Goal: Task Accomplishment & Management: Complete application form

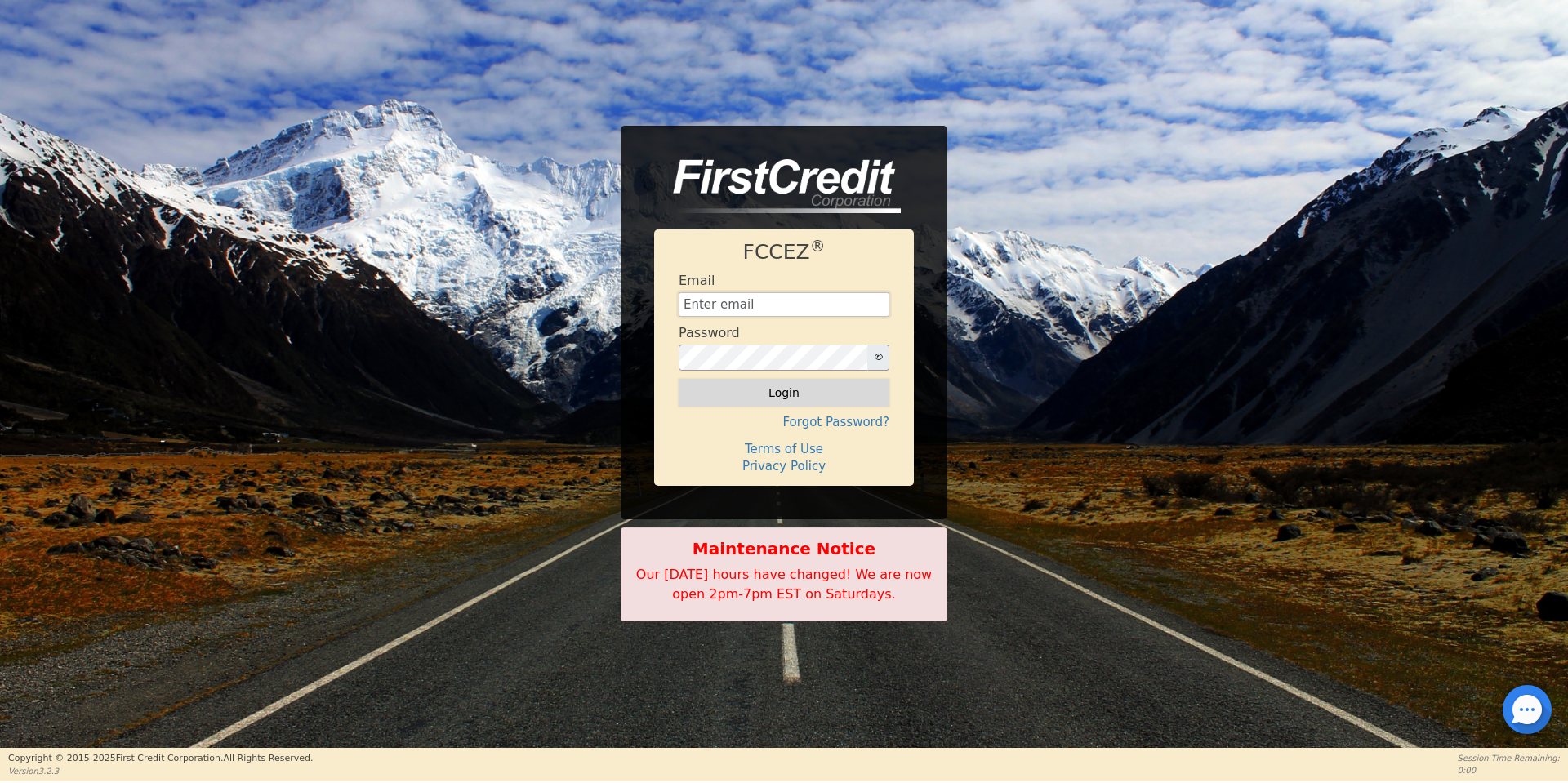
type input "[EMAIL_ADDRESS][DOMAIN_NAME]"
click at [780, 390] on button "Login" at bounding box center [784, 393] width 210 height 28
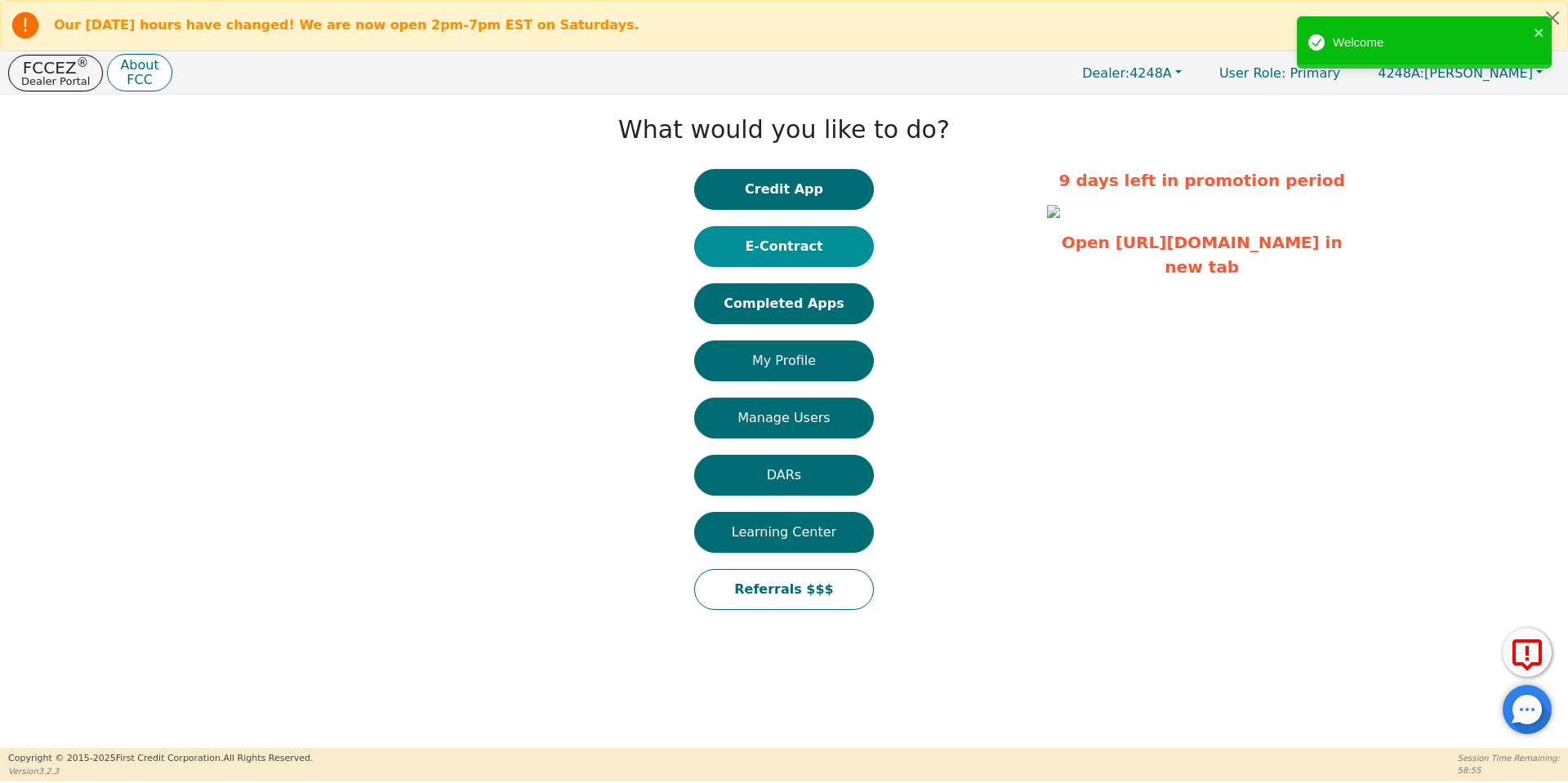
click at [806, 243] on button "E-Contract" at bounding box center [784, 246] width 180 height 40
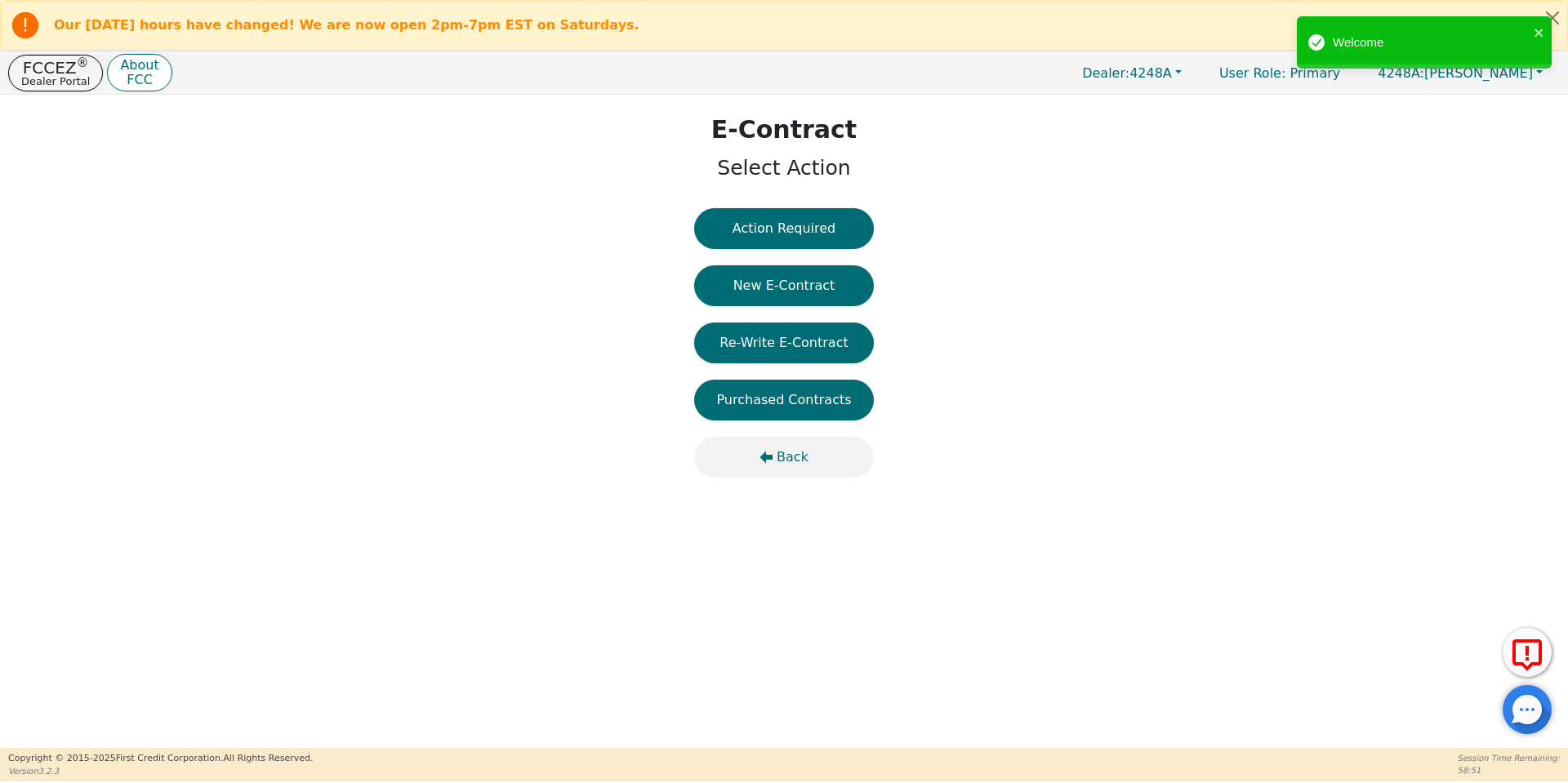
click at [787, 454] on span "Back" at bounding box center [793, 457] width 32 height 20
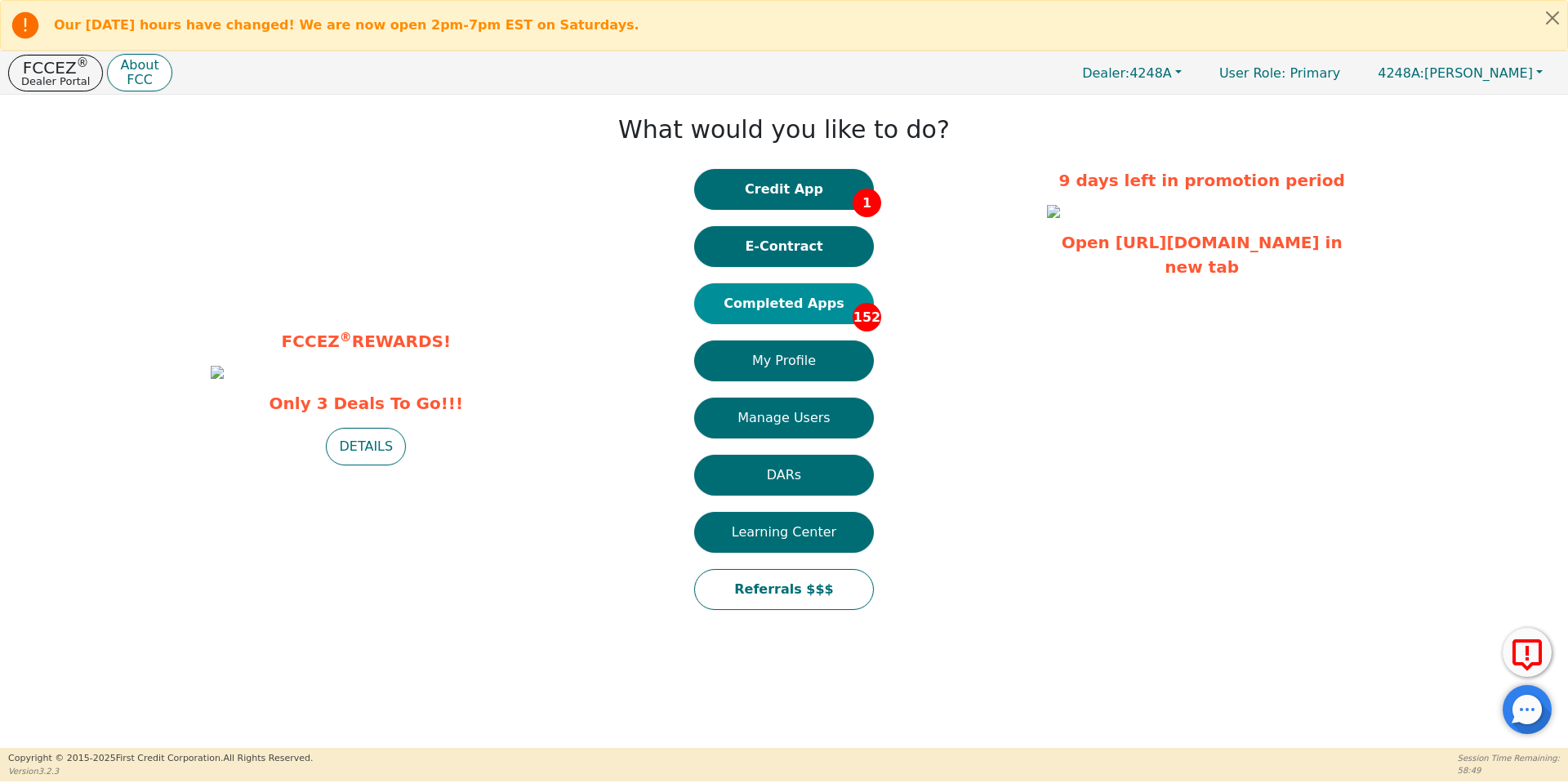
click at [778, 305] on button "Completed Apps 152" at bounding box center [784, 303] width 180 height 40
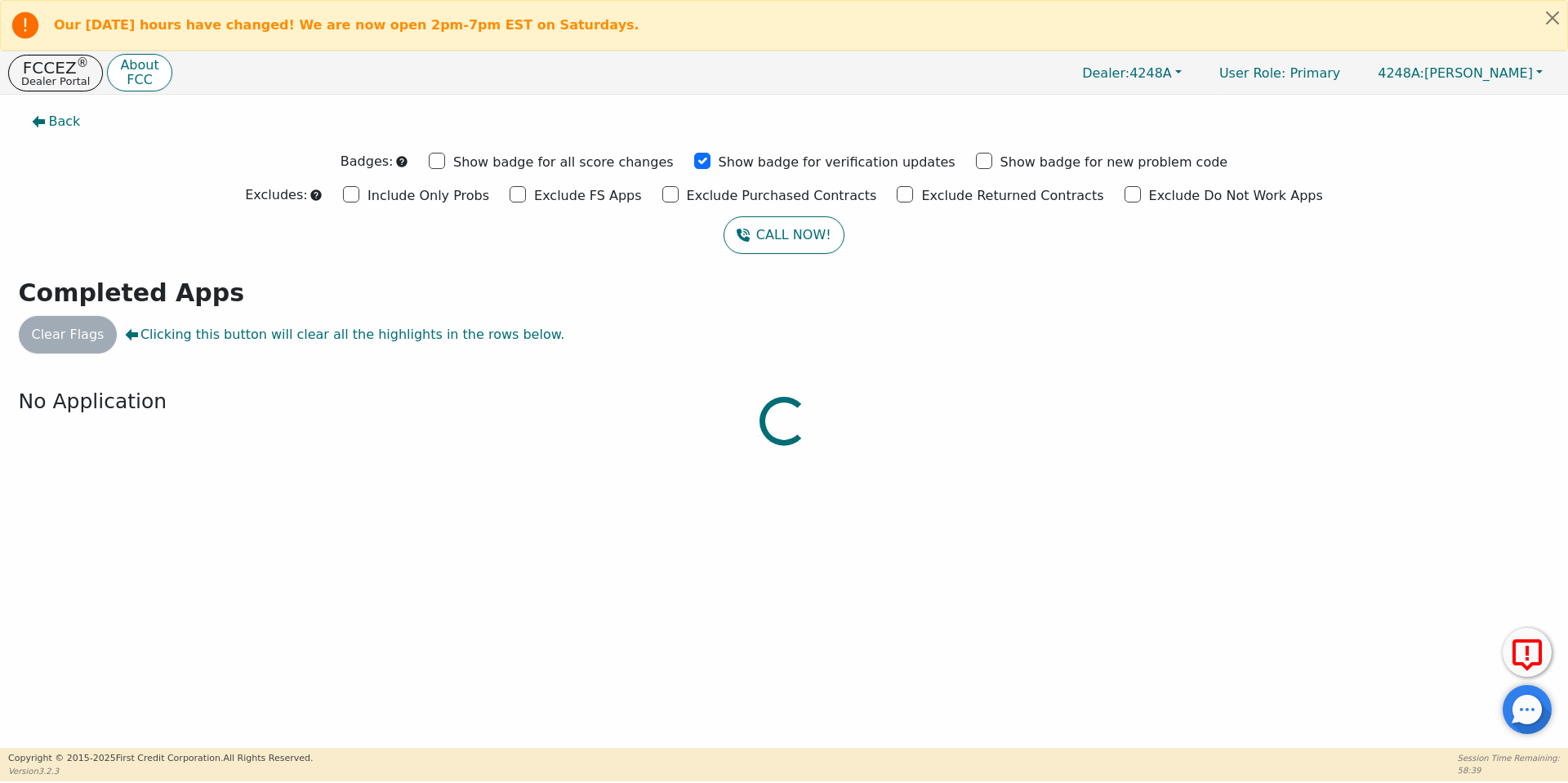
click at [230, 103] on div at bounding box center [784, 103] width 1544 height 0
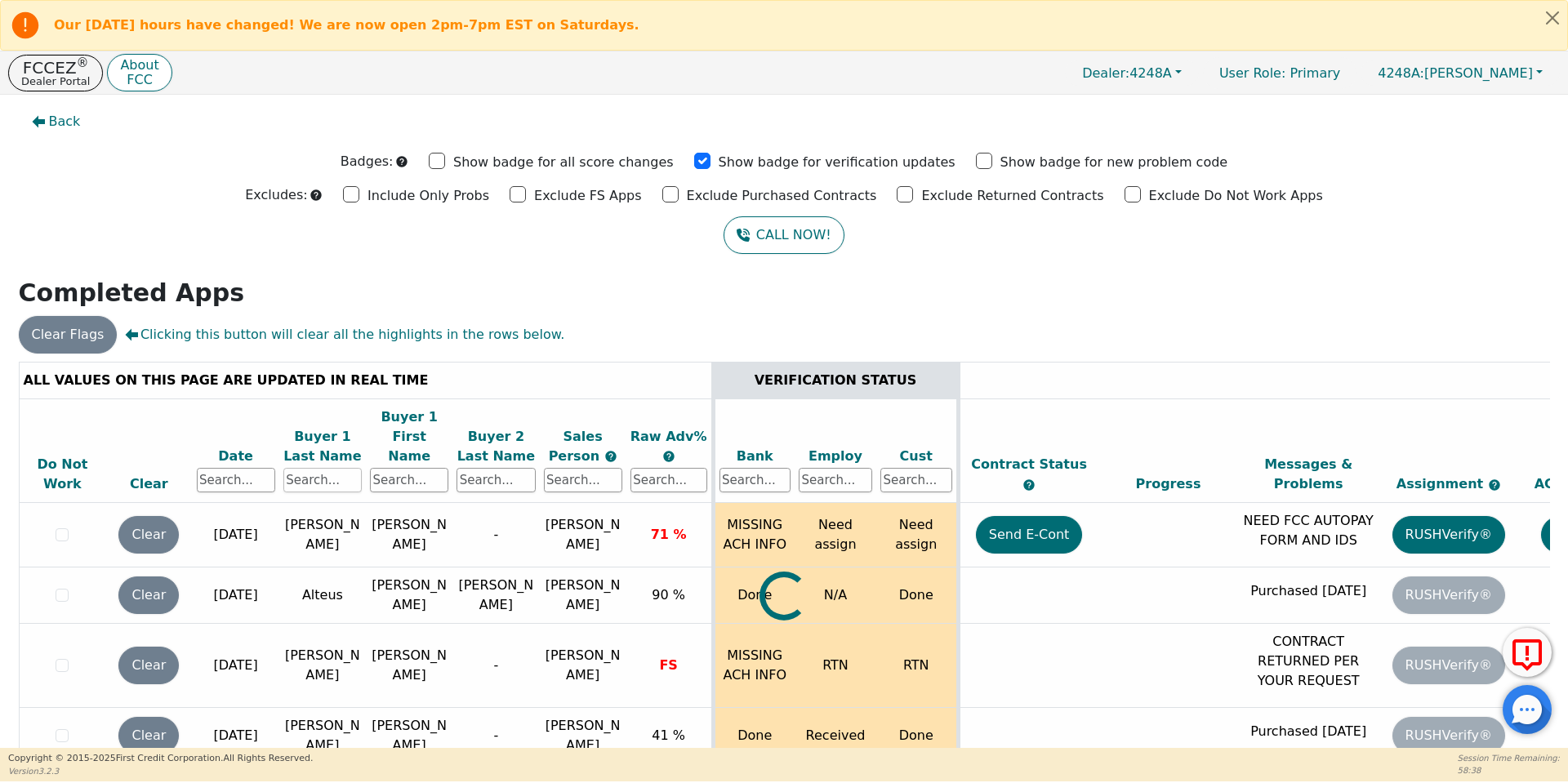
click at [333, 468] on input "text" at bounding box center [322, 480] width 78 height 25
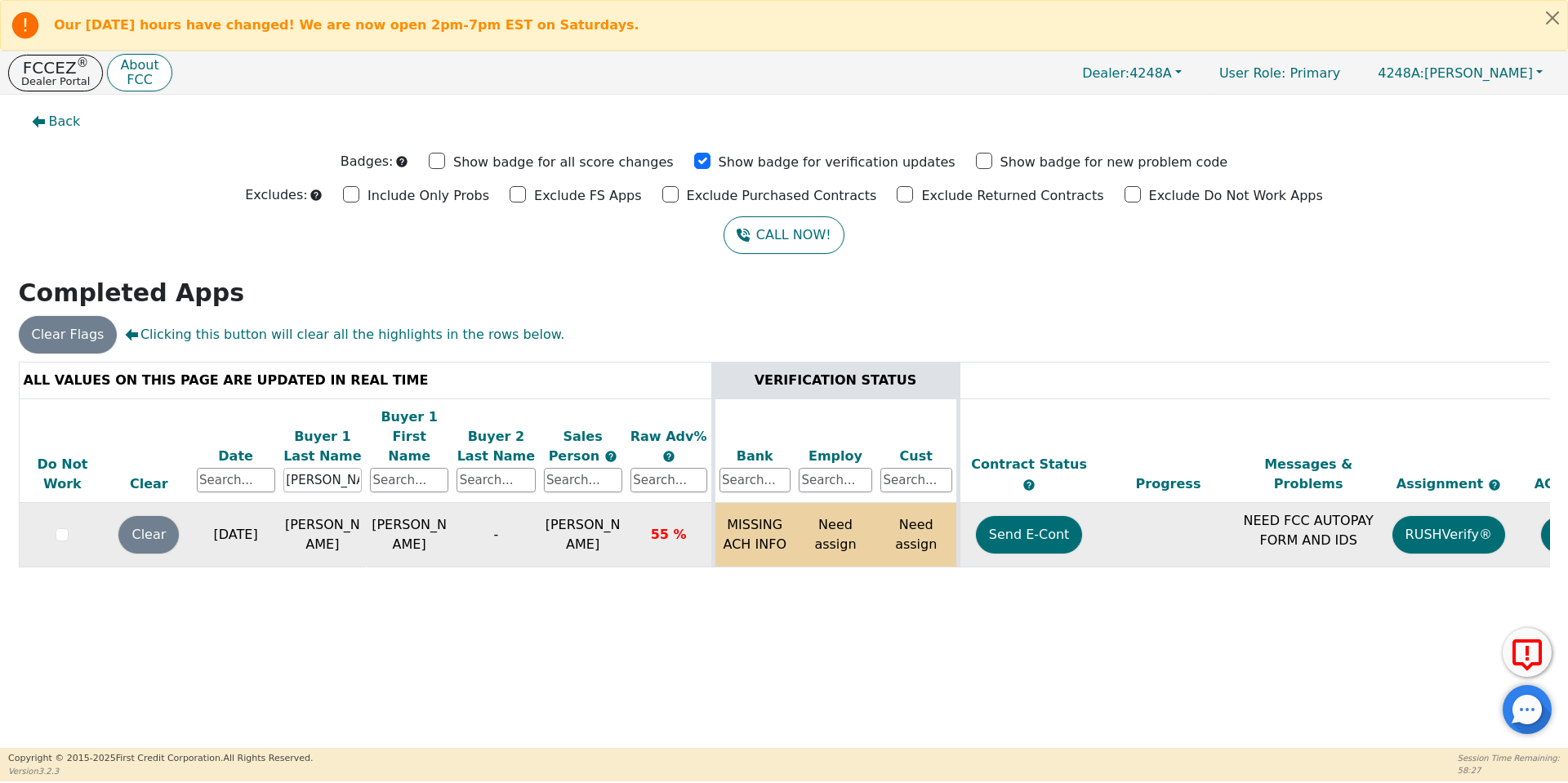
scroll to position [0, 250]
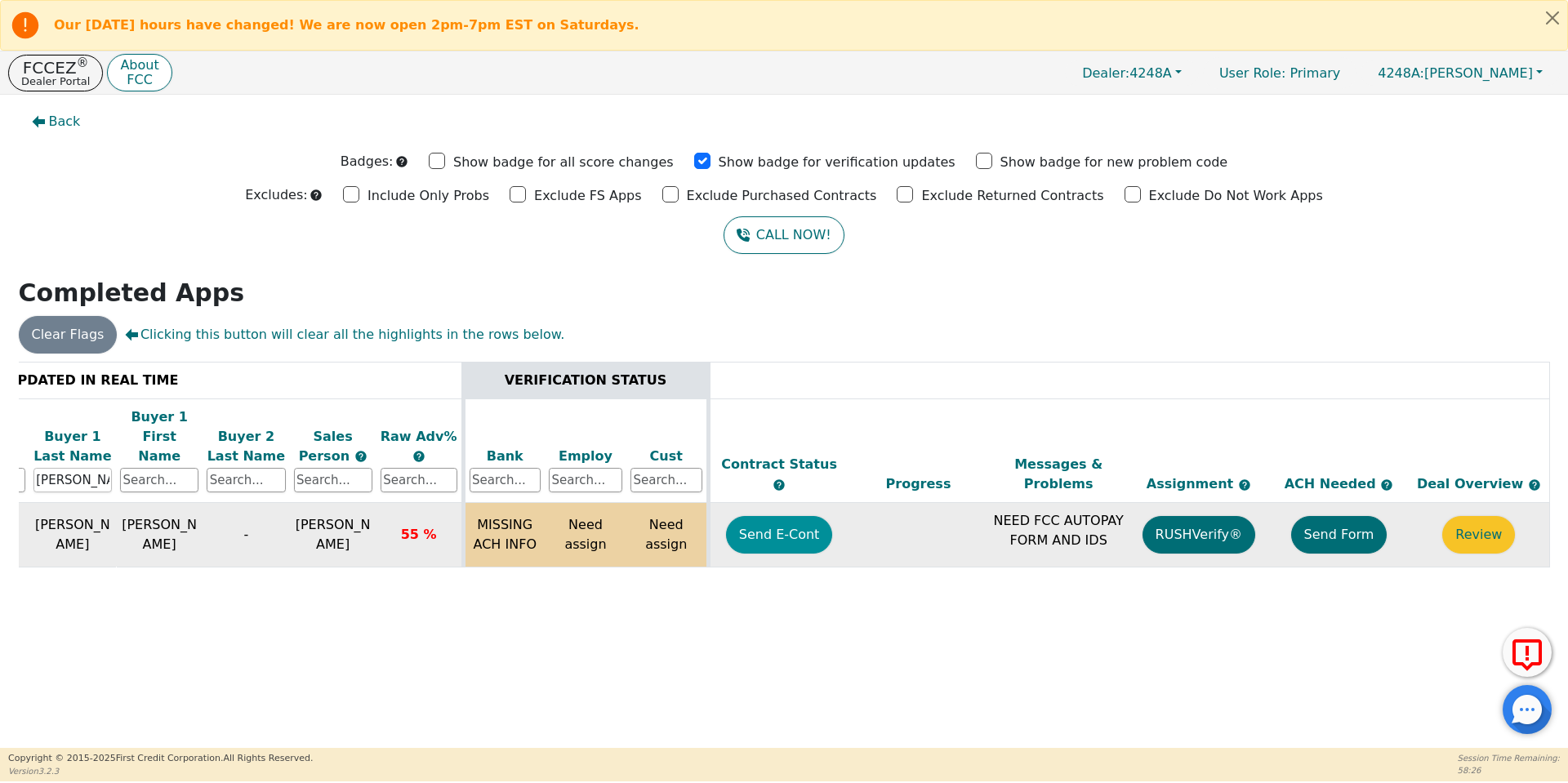
type input "[PERSON_NAME]"
click at [770, 518] on button "Send E-Cont" at bounding box center [779, 535] width 107 height 38
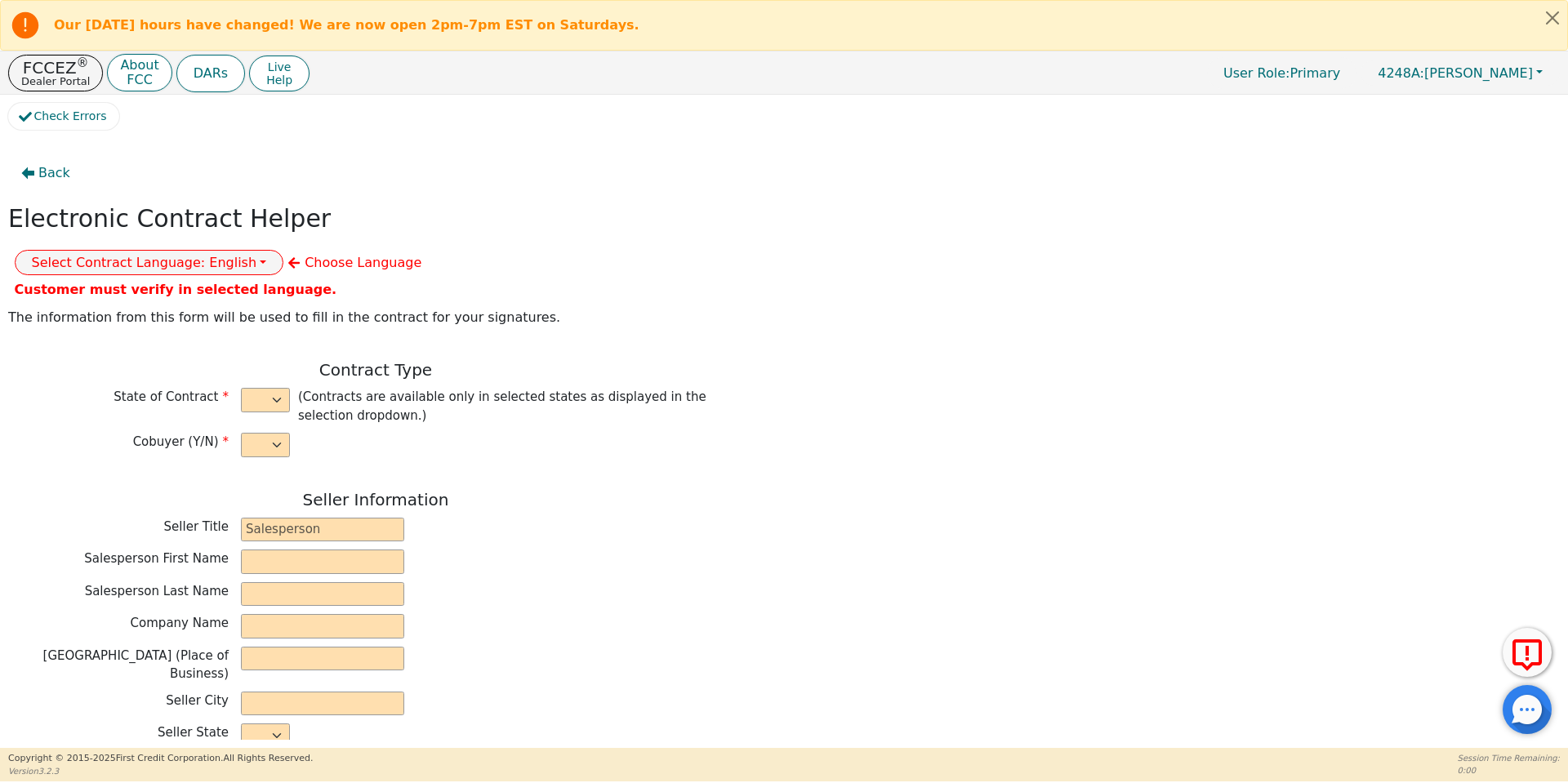
select select "n"
type input "owner"
type input "[PERSON_NAME]"
type input "[GEOGRAPHIC_DATA]"
type input "AQUA REMACH LLC"
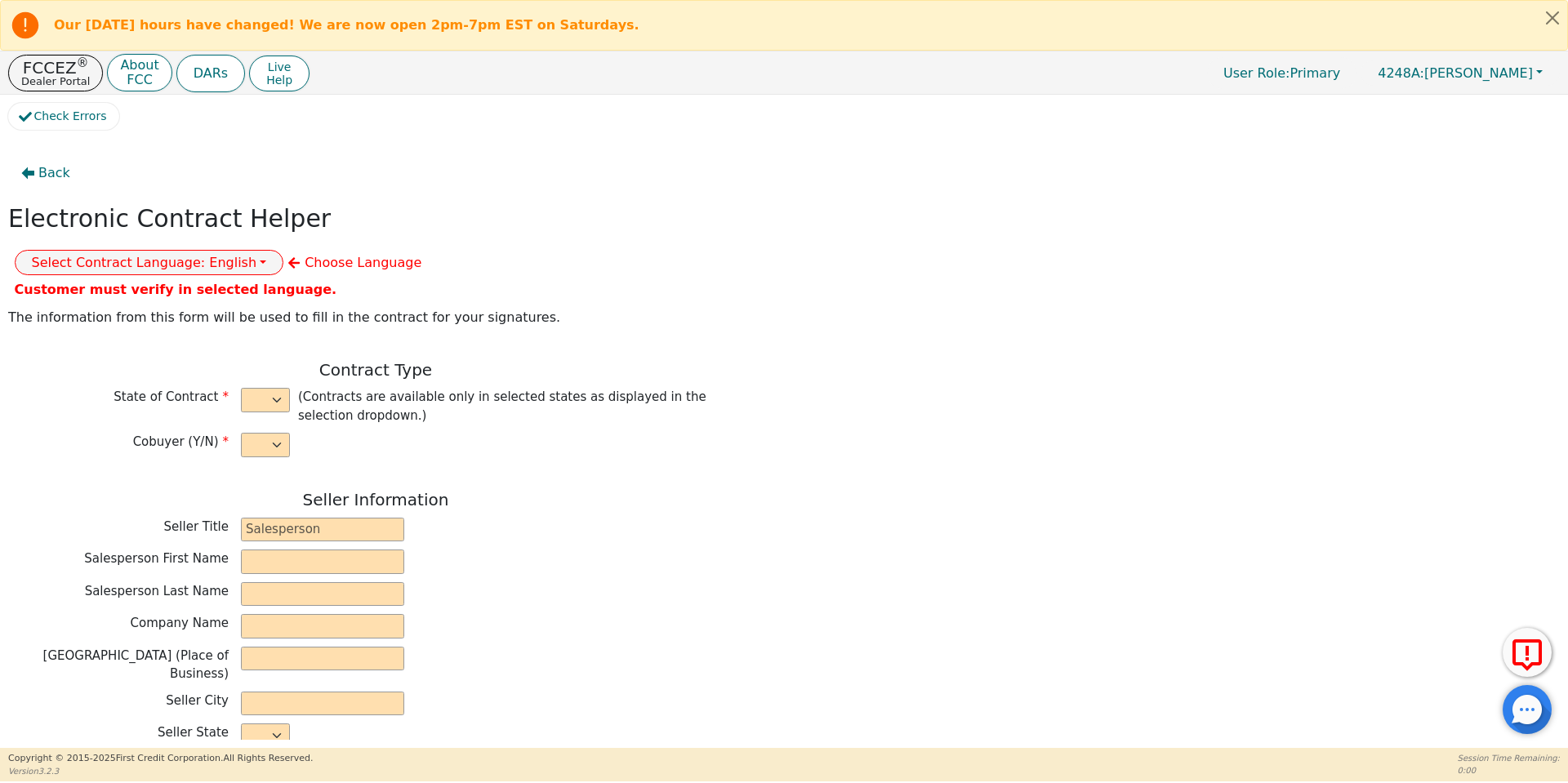
type input "[STREET_ADDRESS]"
type input "[GEOGRAPHIC_DATA]"
select select "[GEOGRAPHIC_DATA]"
type input "77070"
type input "[PERSON_NAME]"
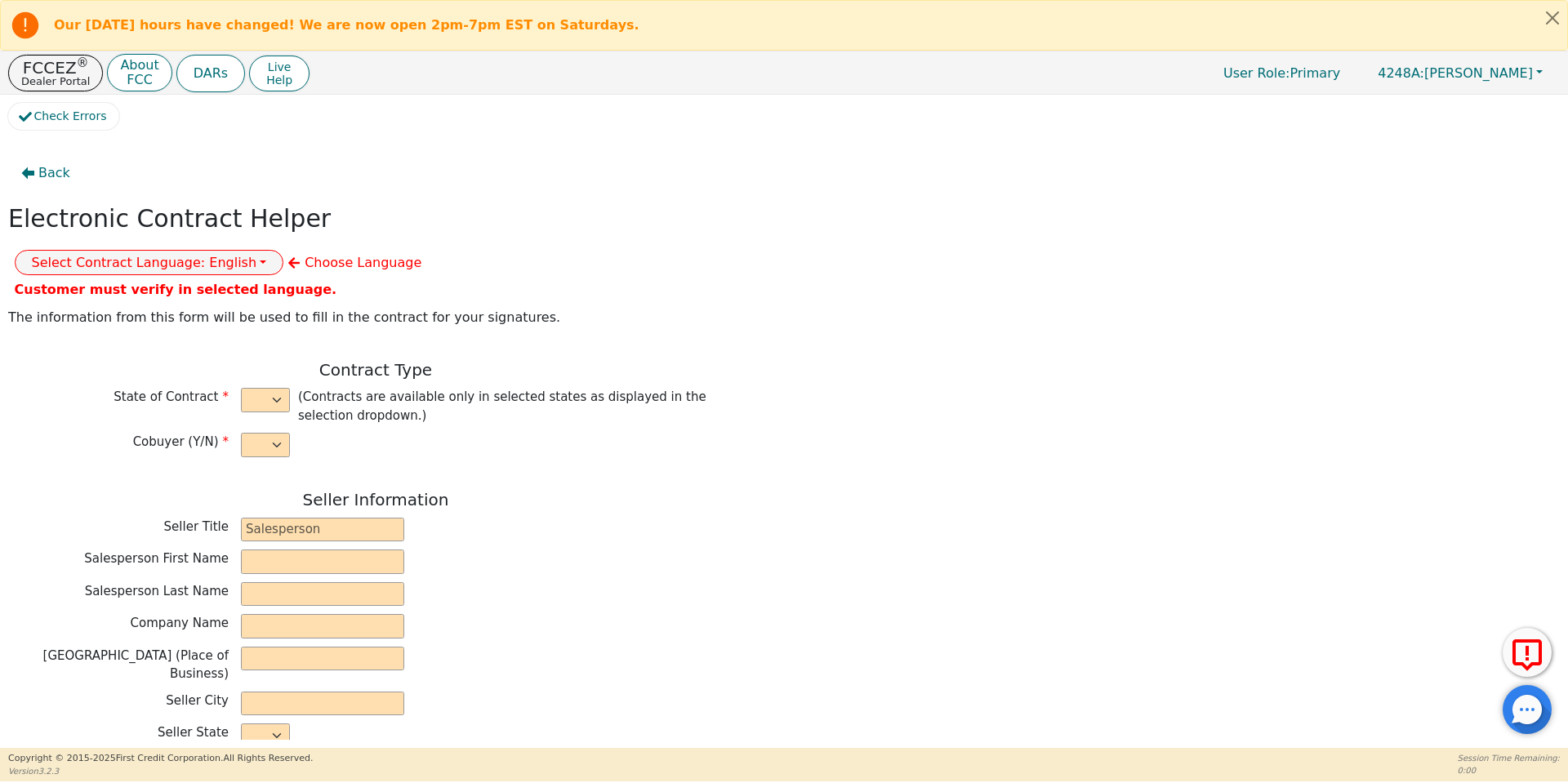
type input "[PERSON_NAME]"
type input "[EMAIL_ADDRESS][DOMAIN_NAME]"
type input "[STREET_ADDRESS]"
type input "[PERSON_NAME]"
select select "[GEOGRAPHIC_DATA]"
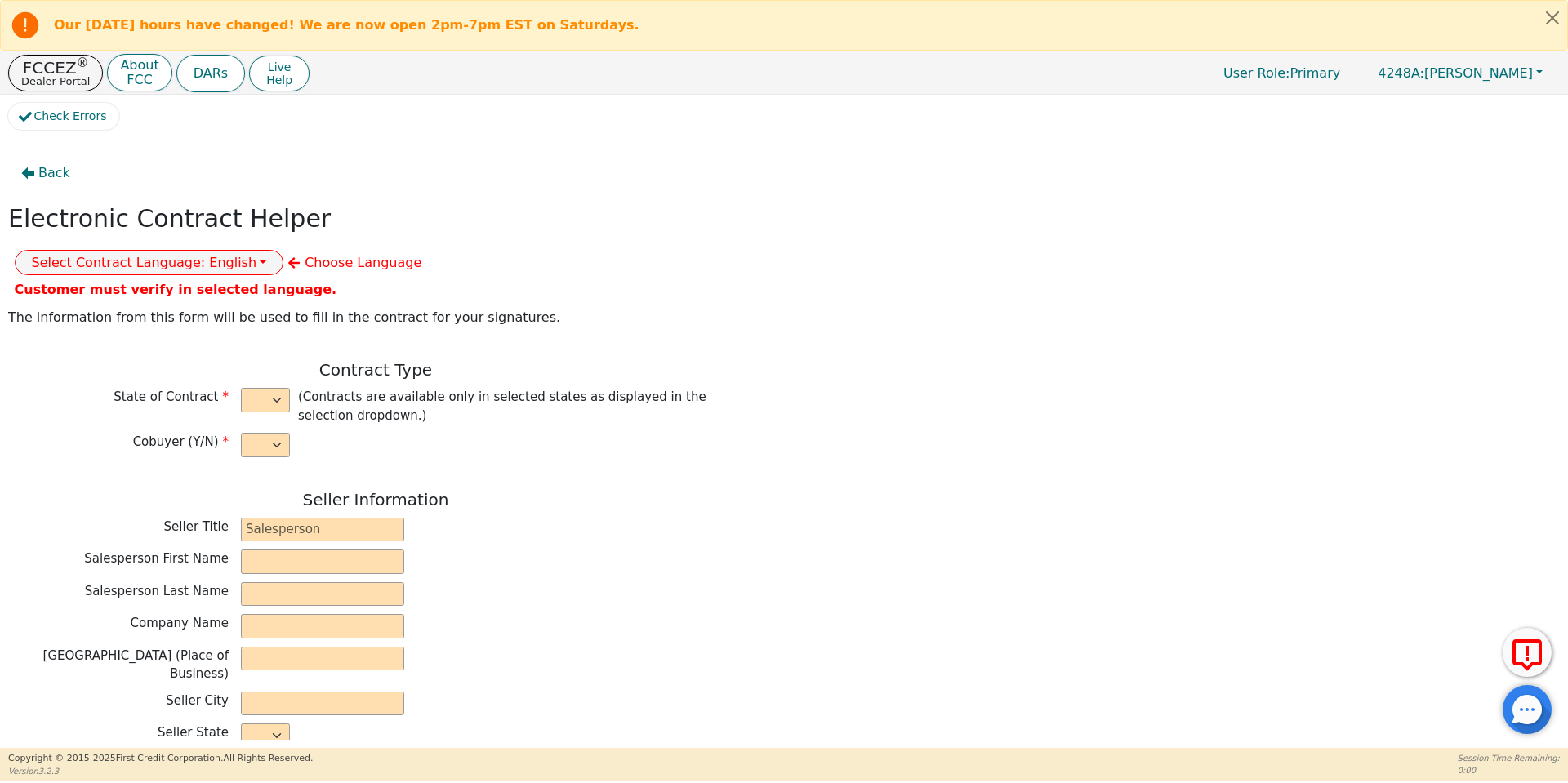
type input "77836"
type input "[DATE]"
type input "17.99"
type input "[DATE]"
type input "60"
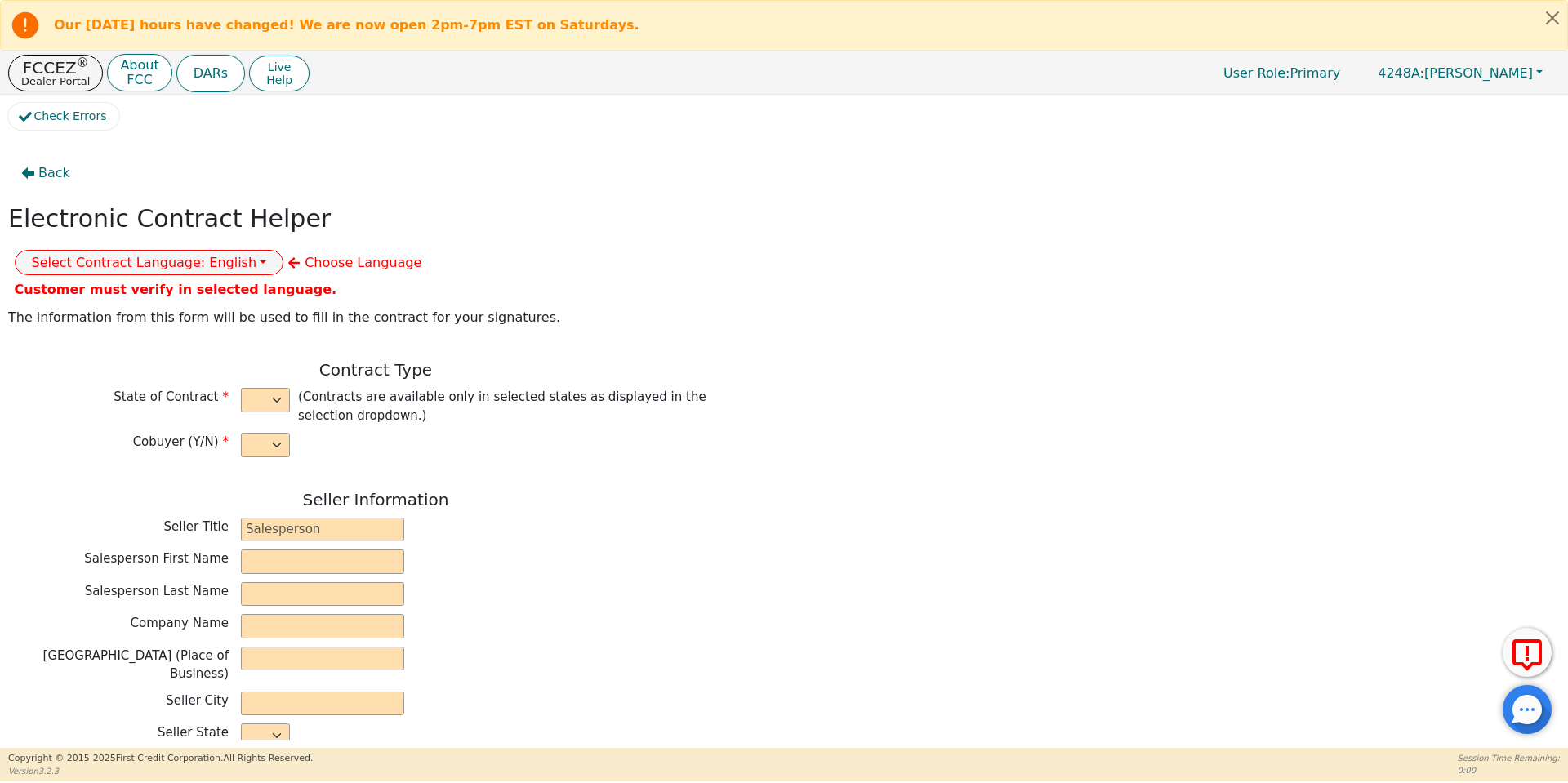
type input "0"
type input "8990.00"
type input "0.00"
type input "8990.00"
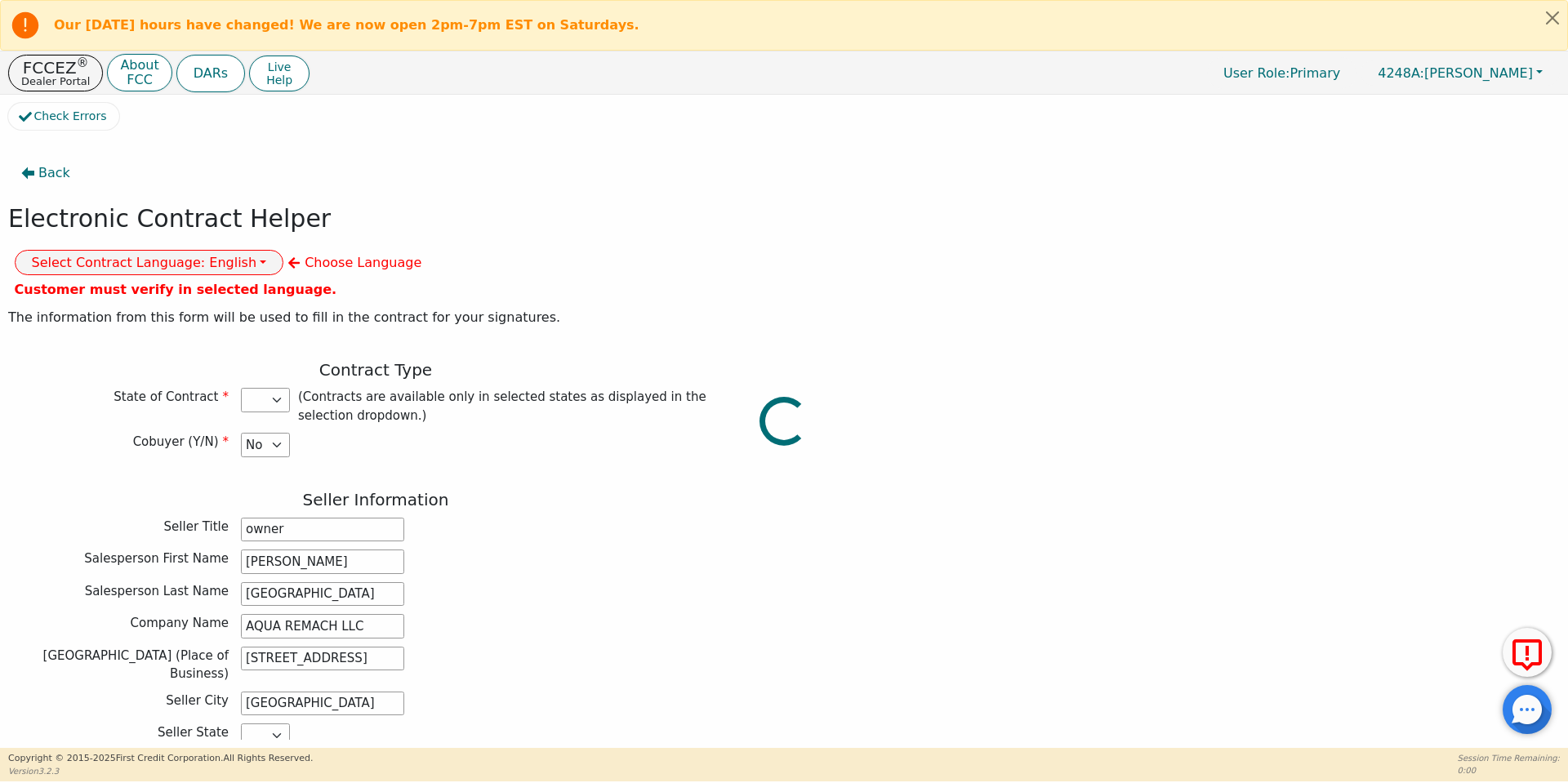
select select "[GEOGRAPHIC_DATA]"
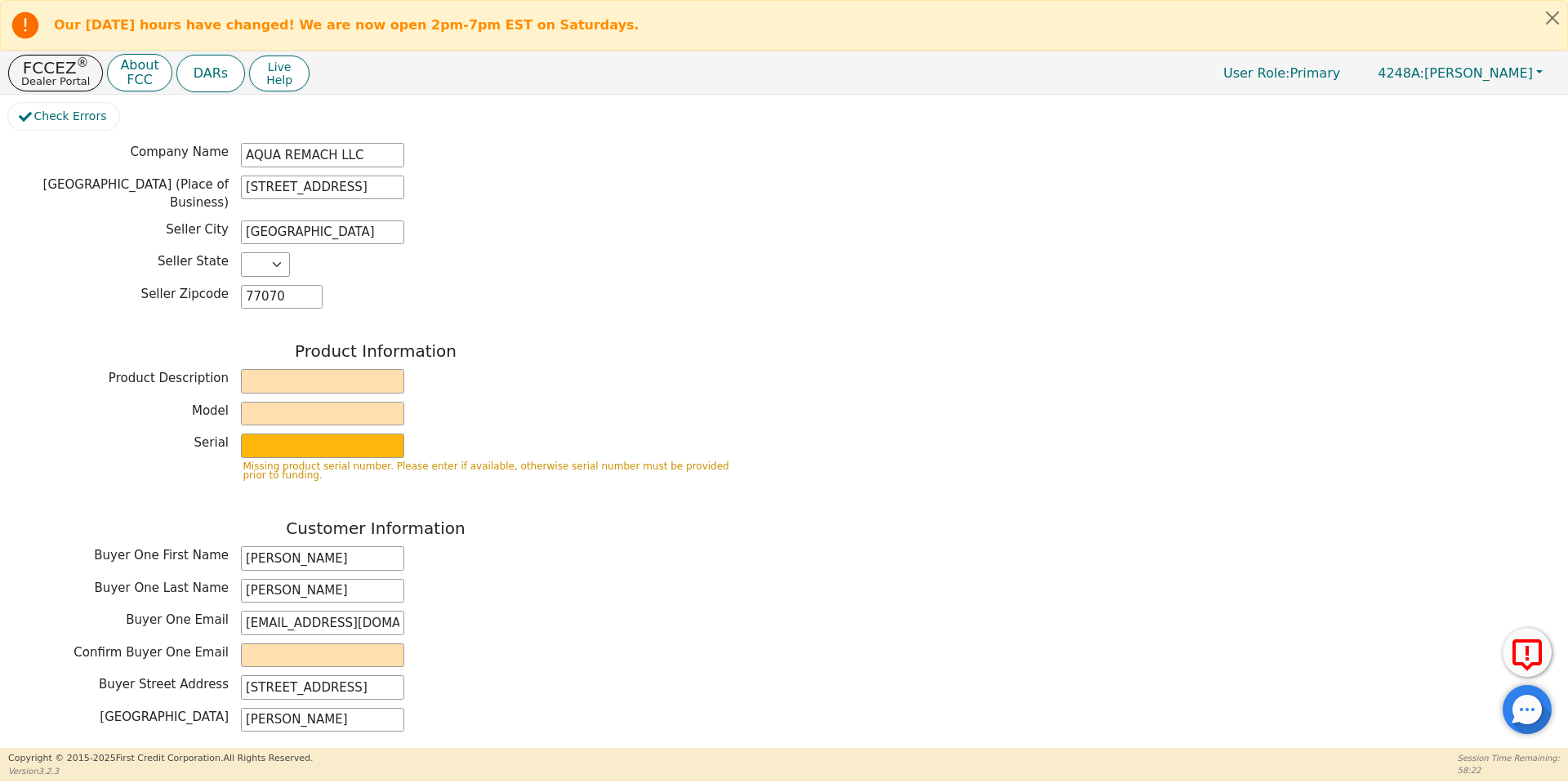
scroll to position [474, 0]
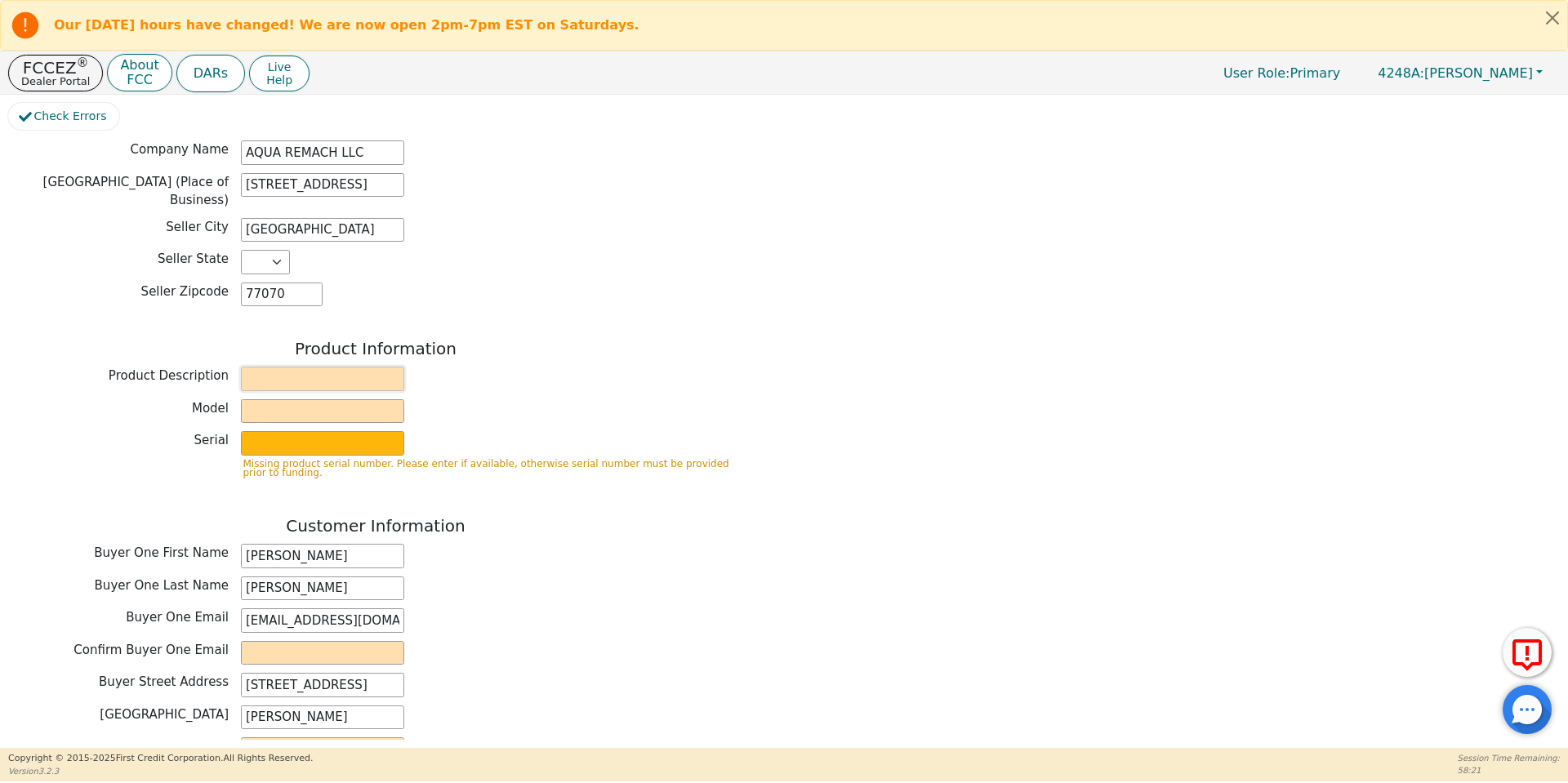
click at [342, 366] on input "text" at bounding box center [322, 378] width 163 height 25
type input "Water System"
click at [359, 400] on input "text" at bounding box center [322, 412] width 163 height 25
type input "whole house"
click at [365, 431] on input "text" at bounding box center [322, 443] width 163 height 25
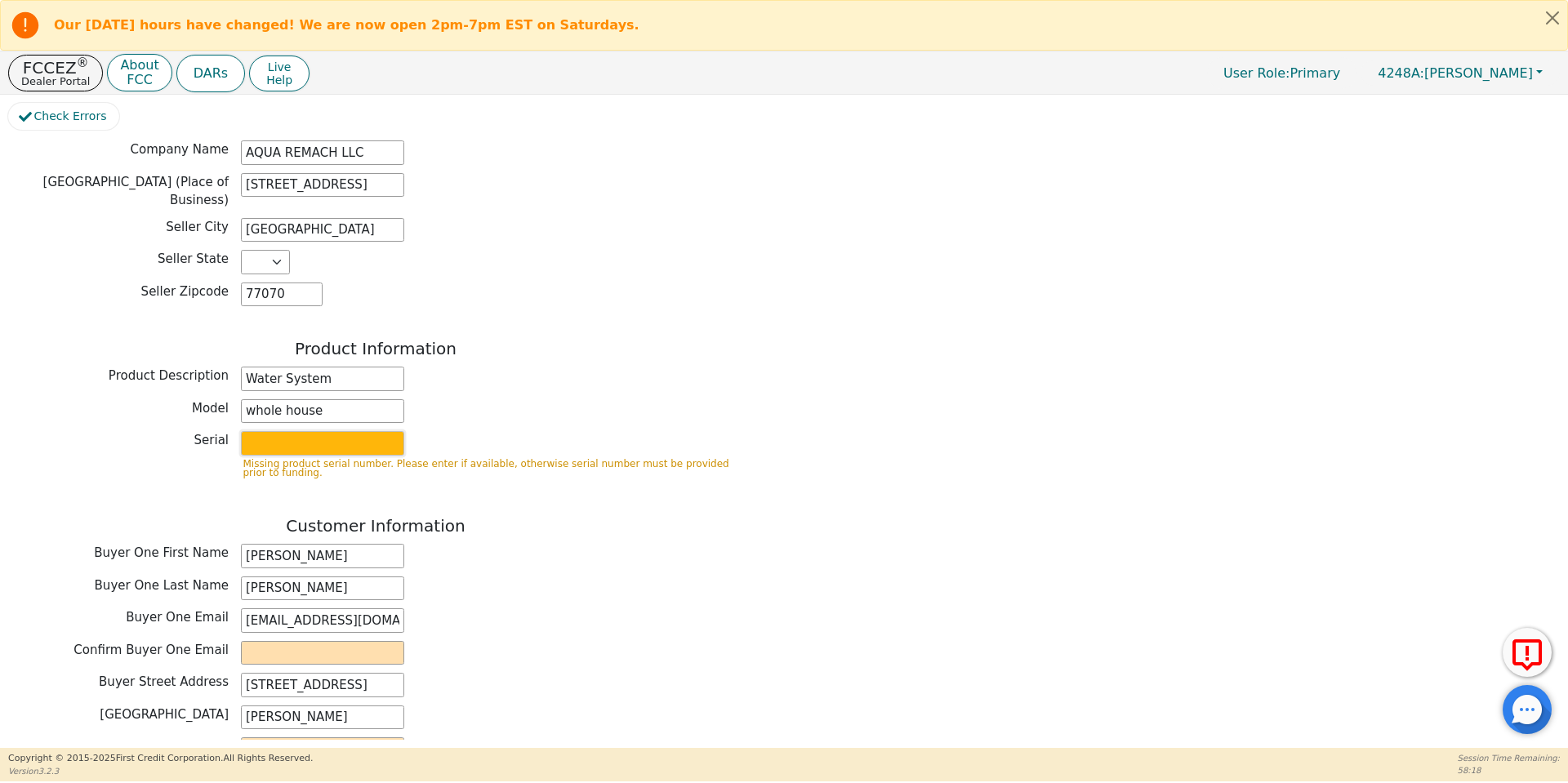
type input "purifier"
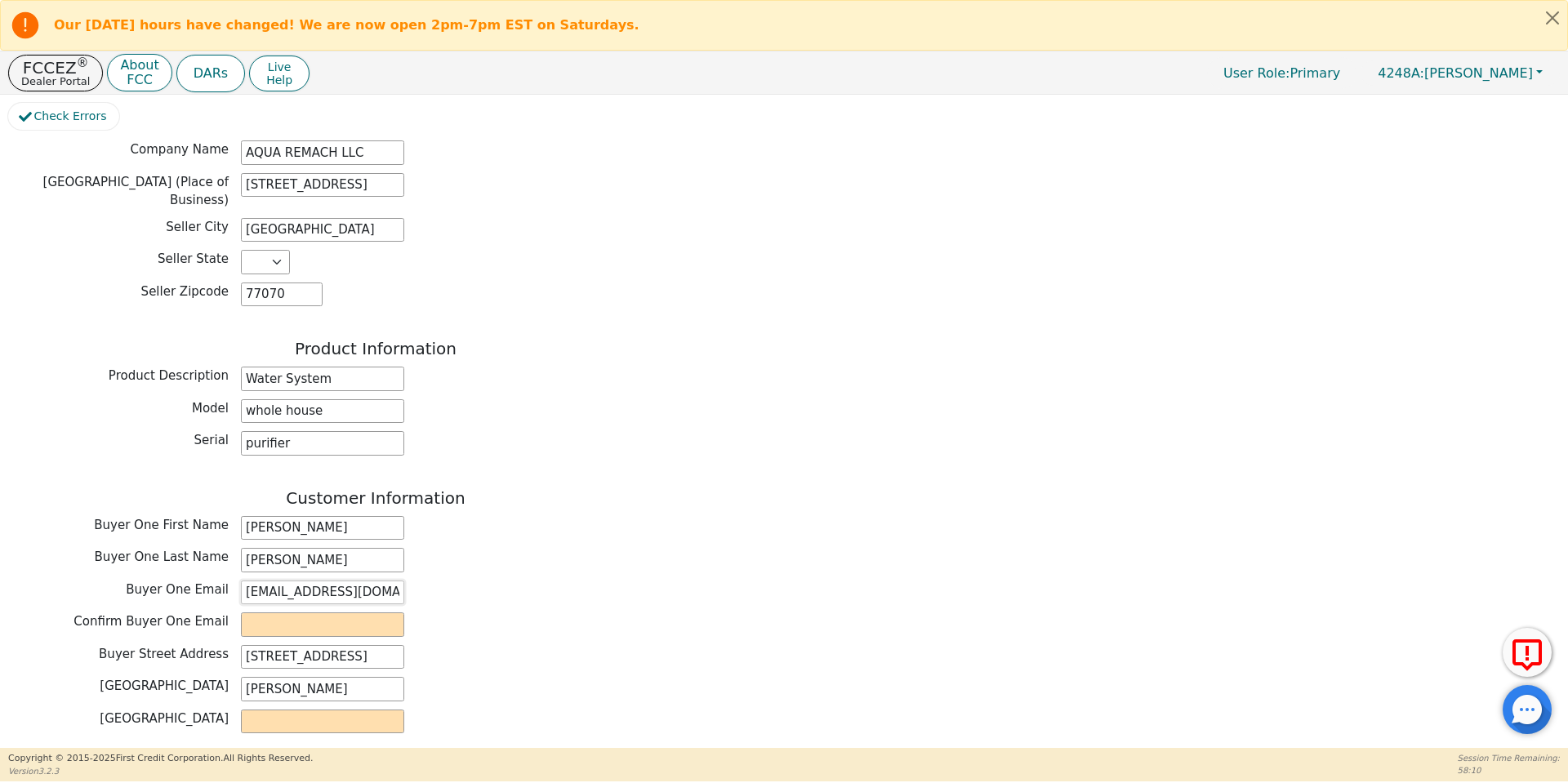
click at [303, 581] on input "[EMAIL_ADDRESS][DOMAIN_NAME]" at bounding box center [322, 592] width 163 height 25
paste input "[EMAIL_ADDRESS][DOMAIN_NAME]"
type input "[EMAIL_ADDRESS][DOMAIN_NAME]"
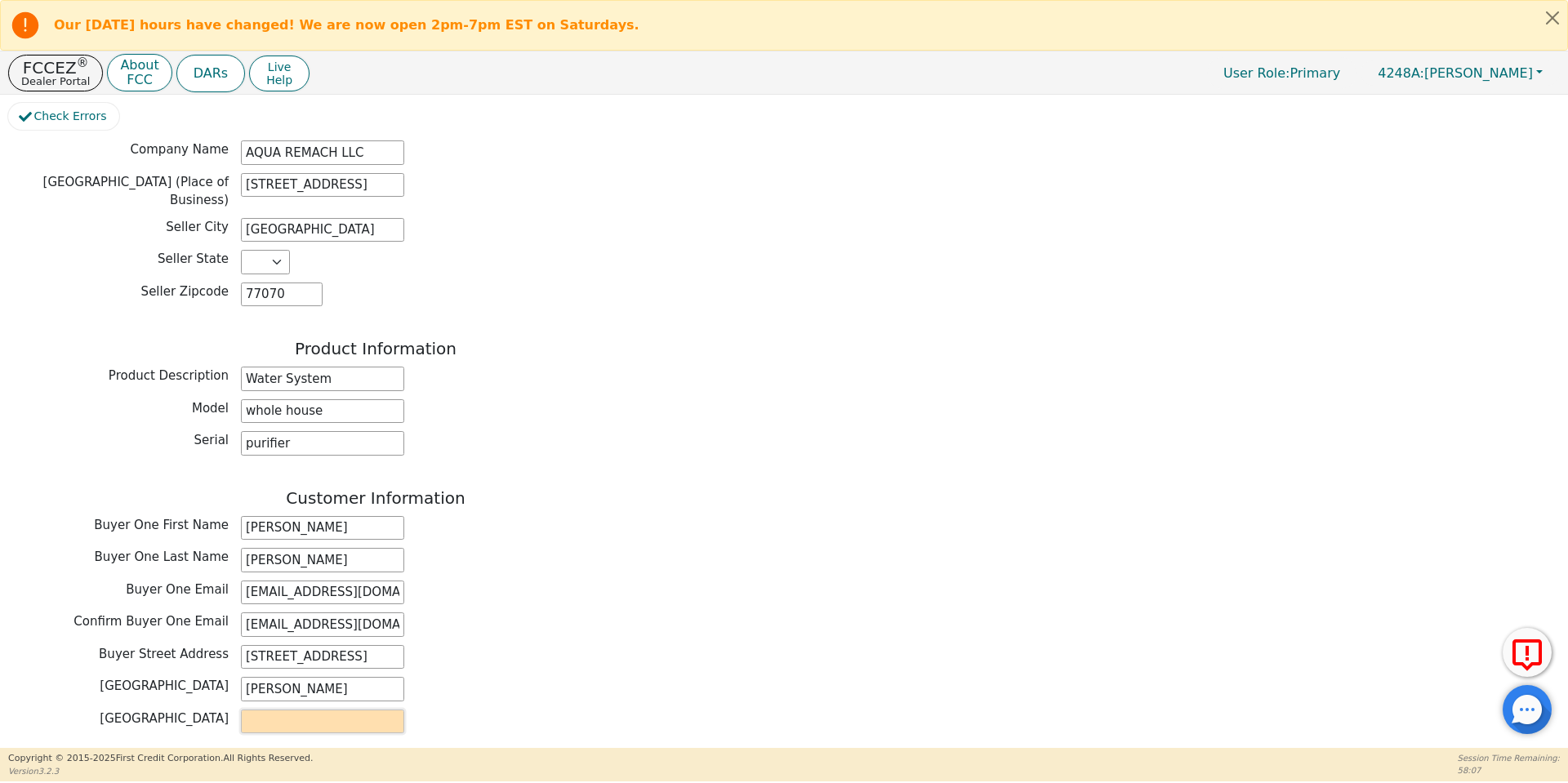
click at [310, 710] on input "text" at bounding box center [322, 722] width 163 height 25
type input "[PERSON_NAME]"
click at [571, 581] on div "Buyer One Email [EMAIL_ADDRESS][DOMAIN_NAME]" at bounding box center [375, 592] width 736 height 25
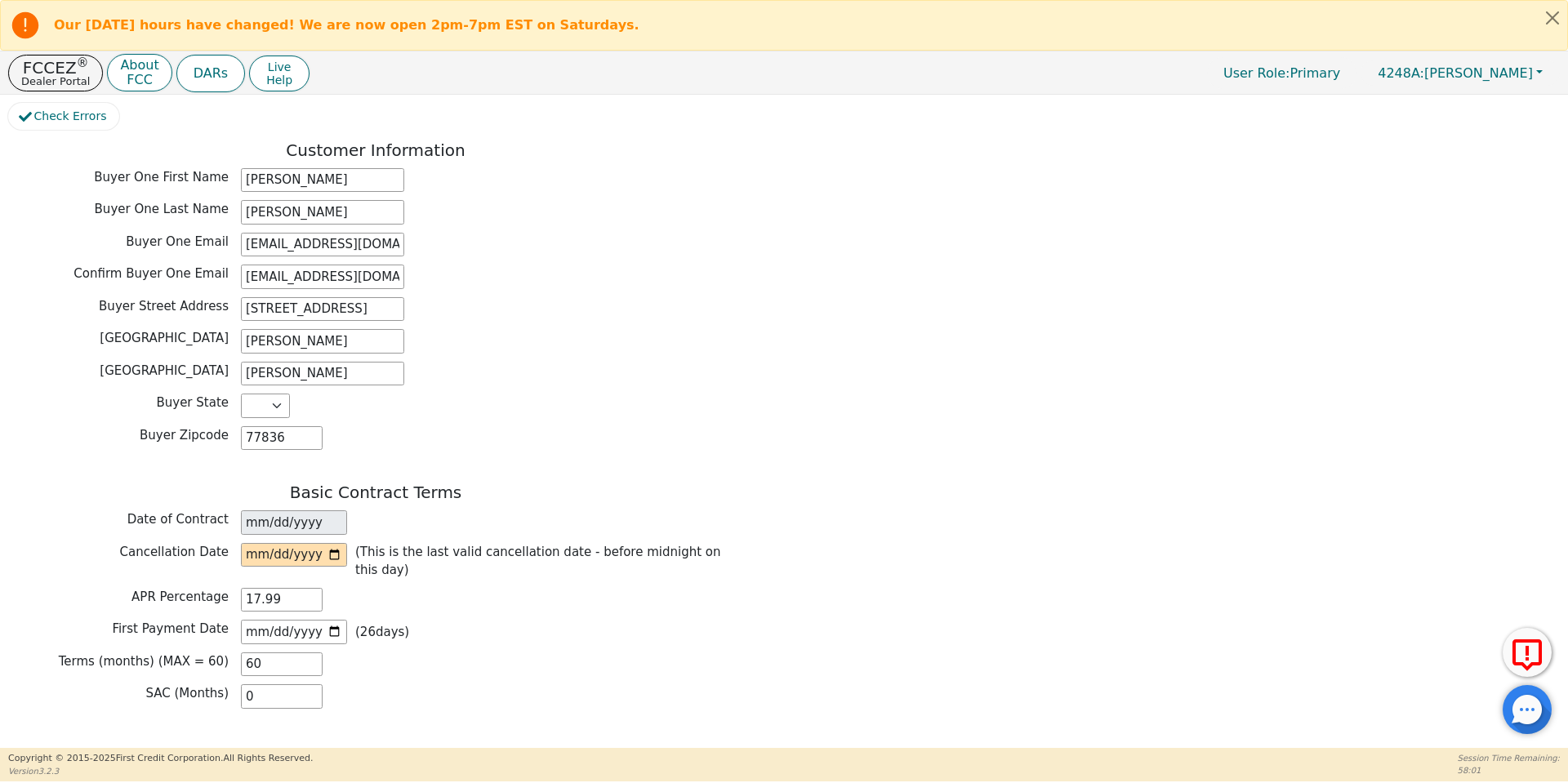
scroll to position [822, 0]
click at [336, 542] on input "date" at bounding box center [294, 554] width 107 height 25
click at [331, 542] on input "[DATE]" at bounding box center [294, 554] width 107 height 25
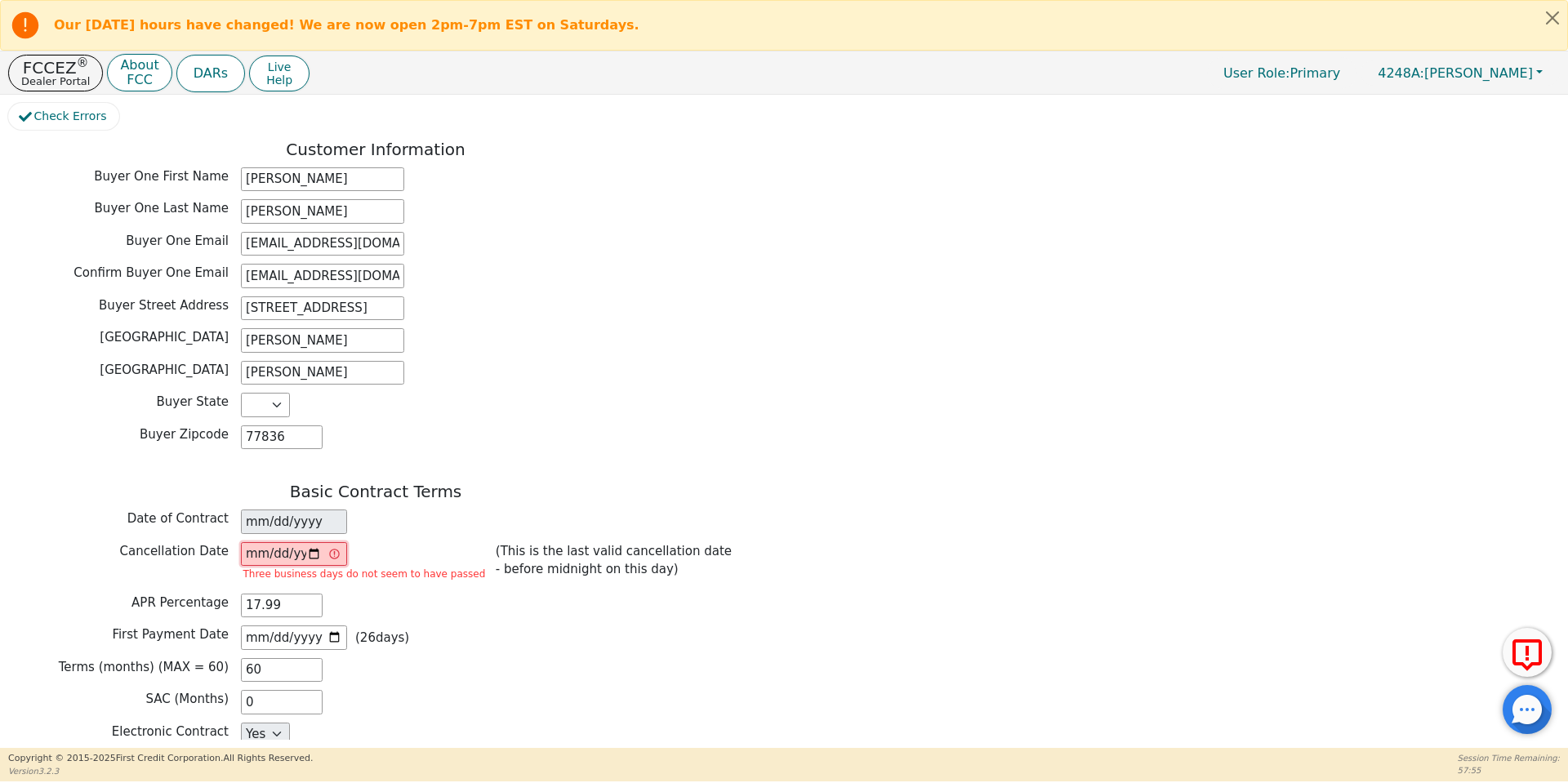
click at [311, 542] on input "[DATE]" at bounding box center [294, 554] width 107 height 25
type input "[DATE]"
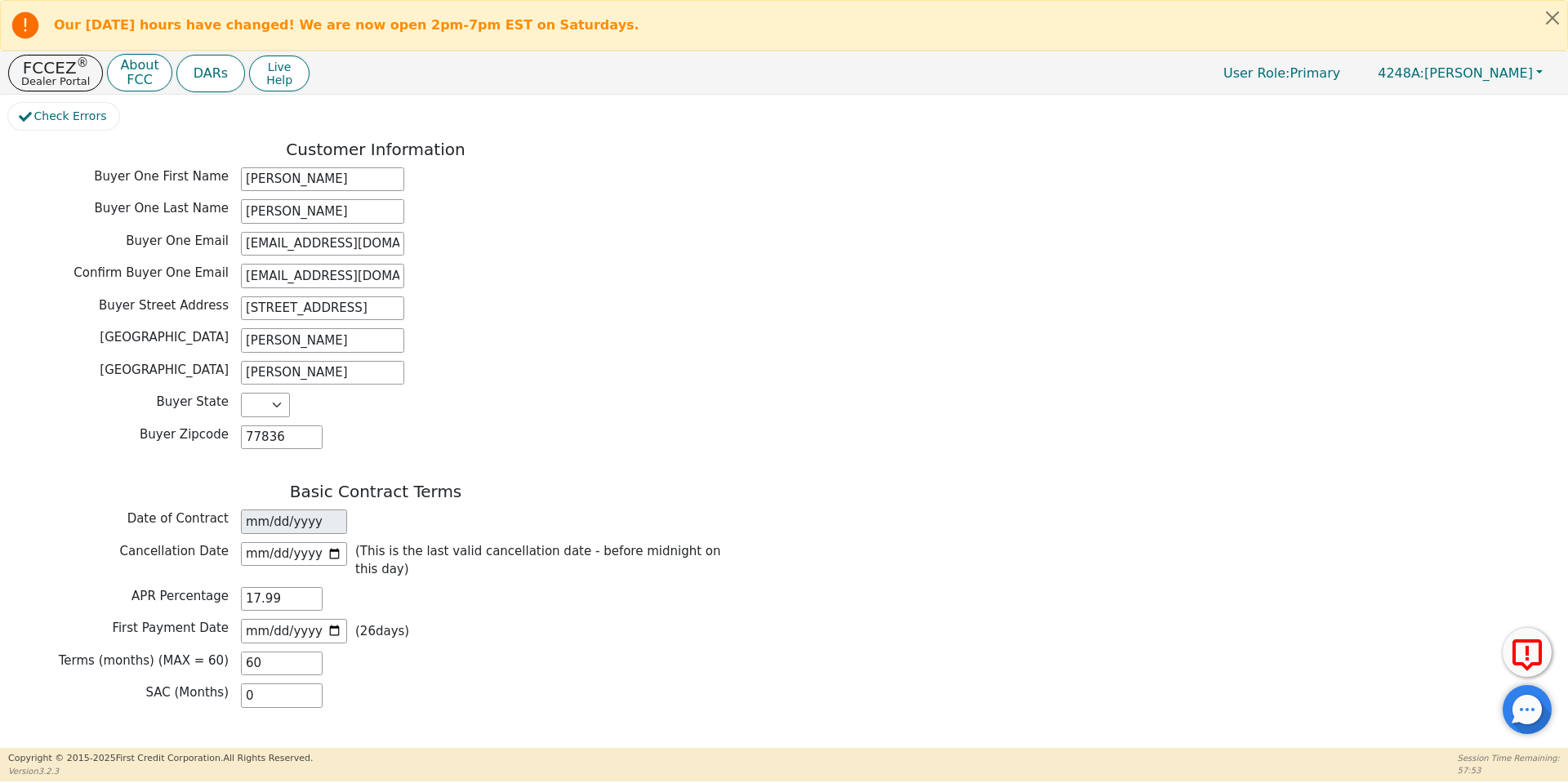
click at [442, 652] on div "Terms (months) (MAX = 60) 60" at bounding box center [375, 664] width 736 height 25
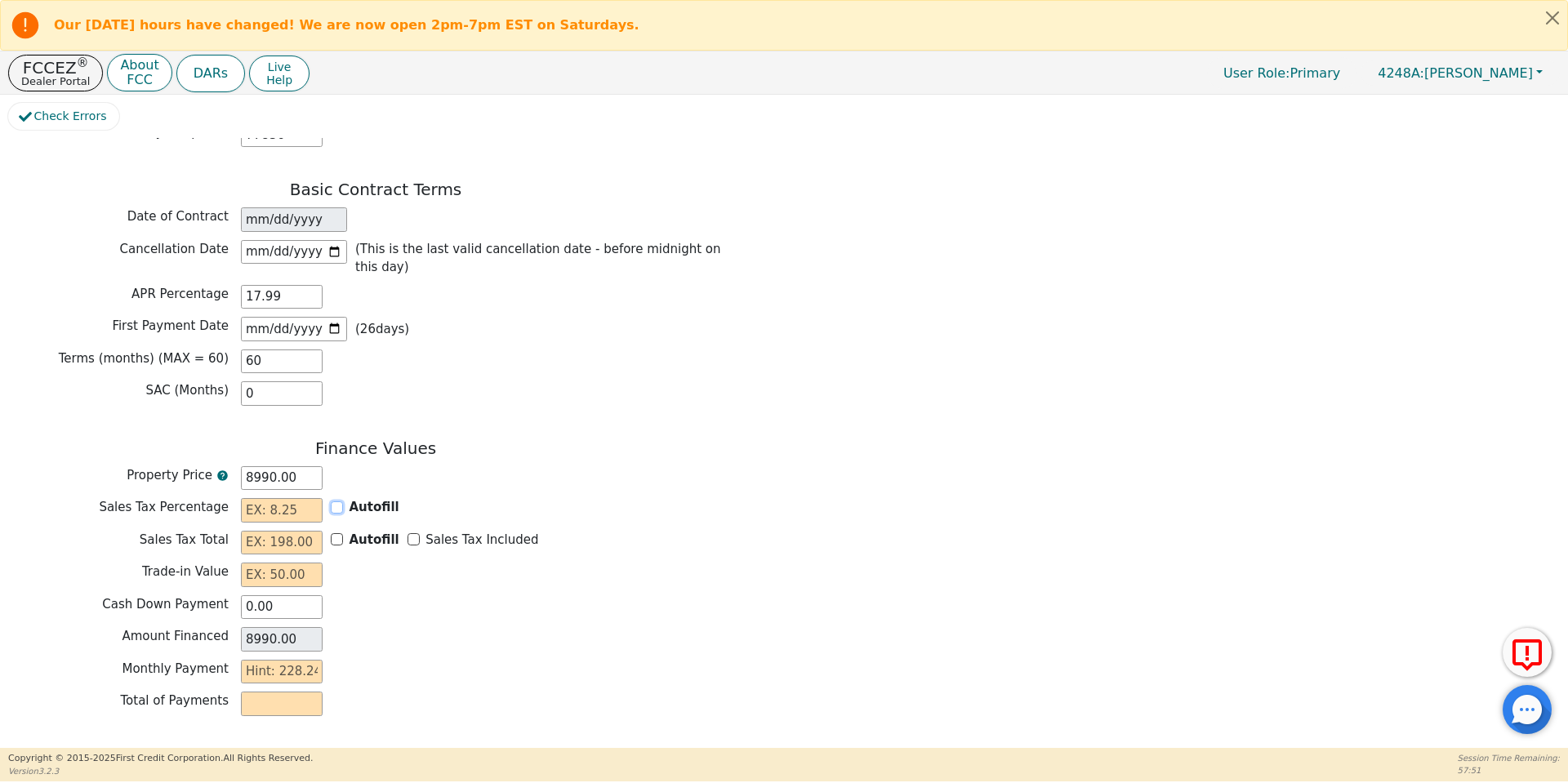
click at [339, 502] on input "Autofill" at bounding box center [337, 508] width 12 height 12
checkbox input "true"
type input "0.00"
click at [341, 533] on input "Autofill" at bounding box center [337, 539] width 12 height 12
checkbox input "false"
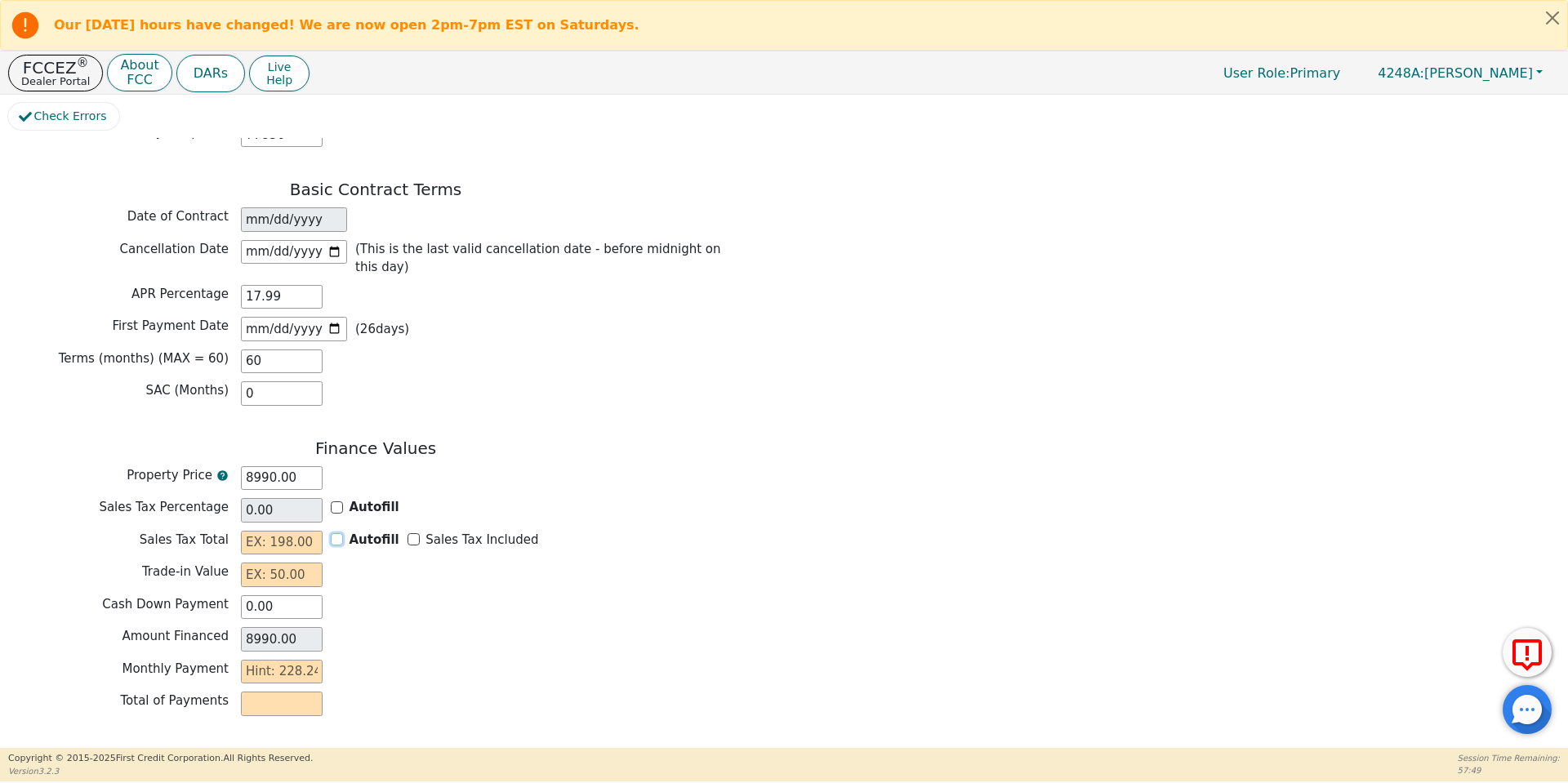
checkbox input "false"
type input "0.00"
click at [335, 502] on input "Autofill" at bounding box center [337, 508] width 12 height 12
checkbox input "true"
type input "0.00"
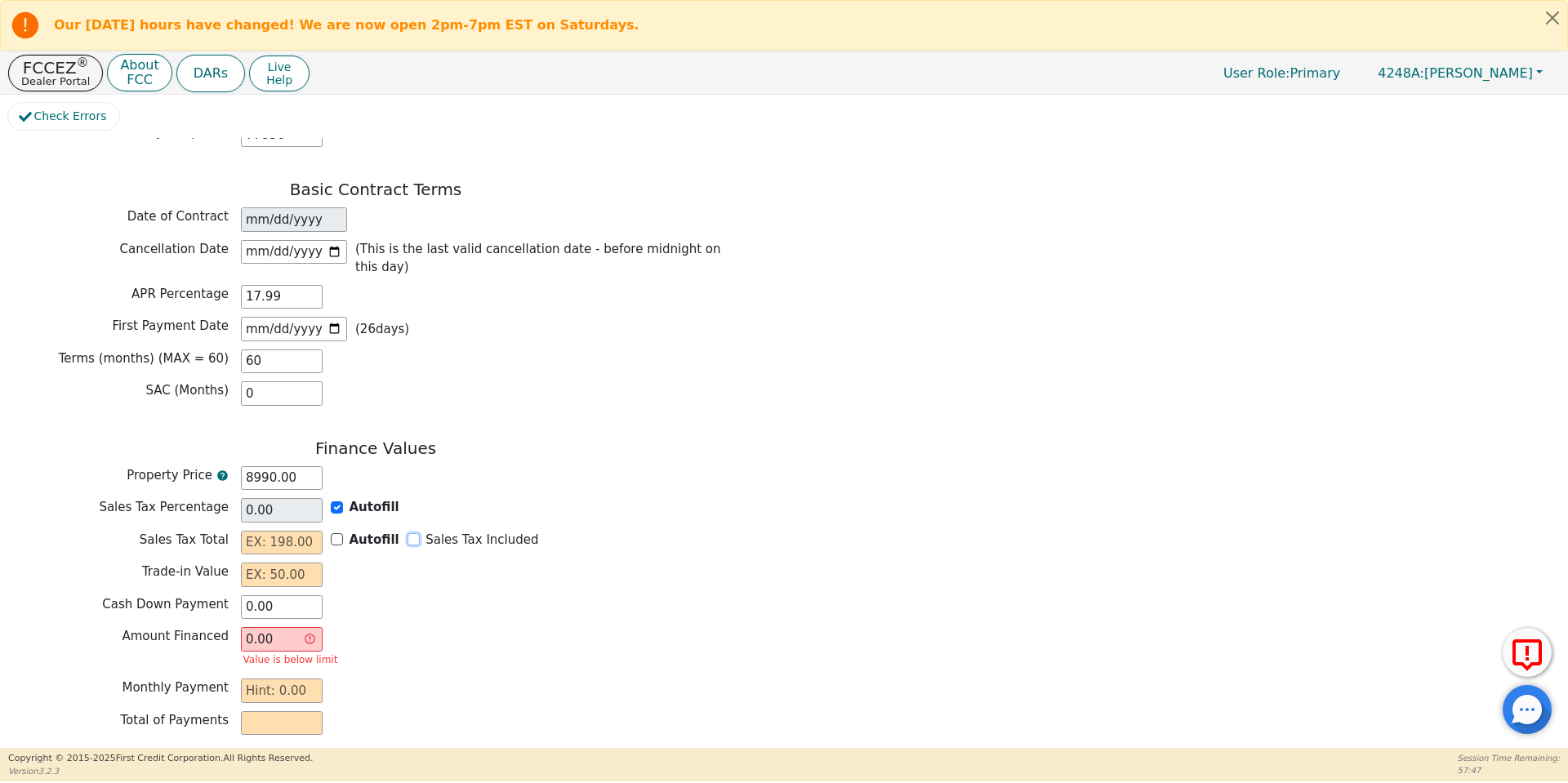
click at [408, 533] on input "Sales Tax Included" at bounding box center [414, 539] width 12 height 12
checkbox input "true"
type input "0.00"
type input "8990.00"
click at [262, 563] on input "text" at bounding box center [281, 575] width 82 height 25
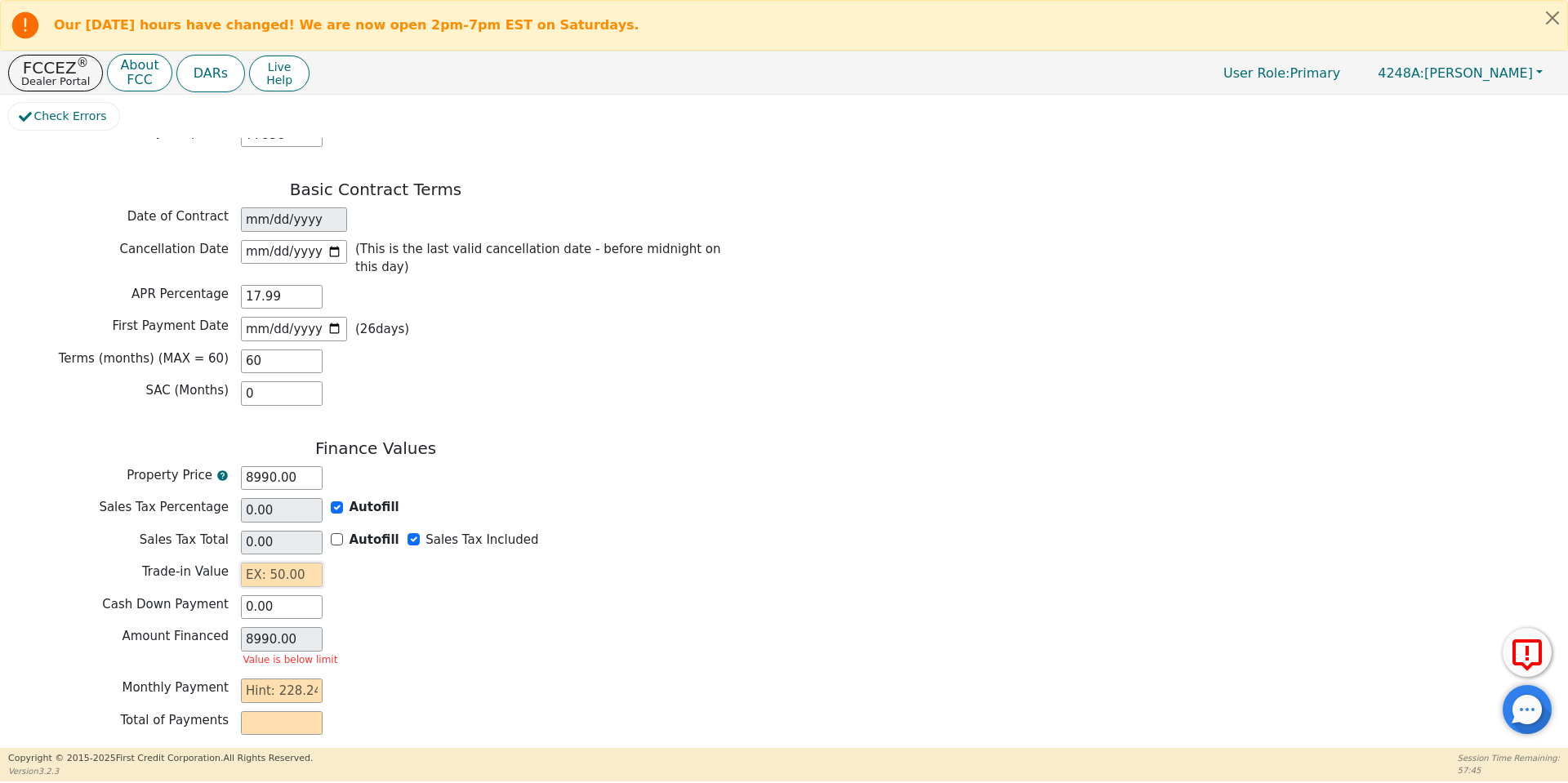
type input "0.00"
click at [286, 660] on input "text" at bounding box center [281, 671] width 82 height 25
type input "2"
type input "120.00"
type input "22"
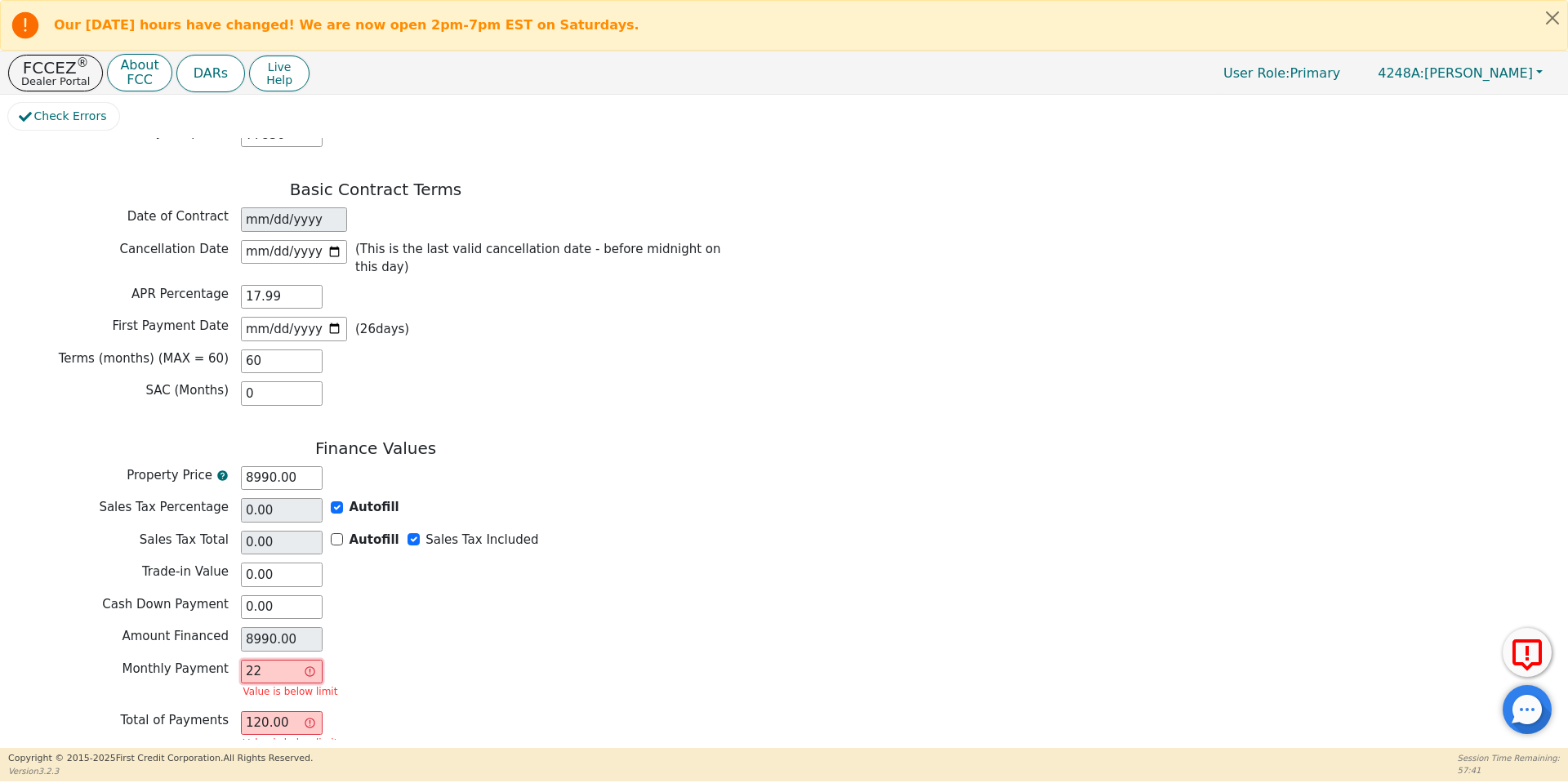
type input "1320.00"
type input "228"
type input "13680.00"
type input "228.2"
type input "13692.00"
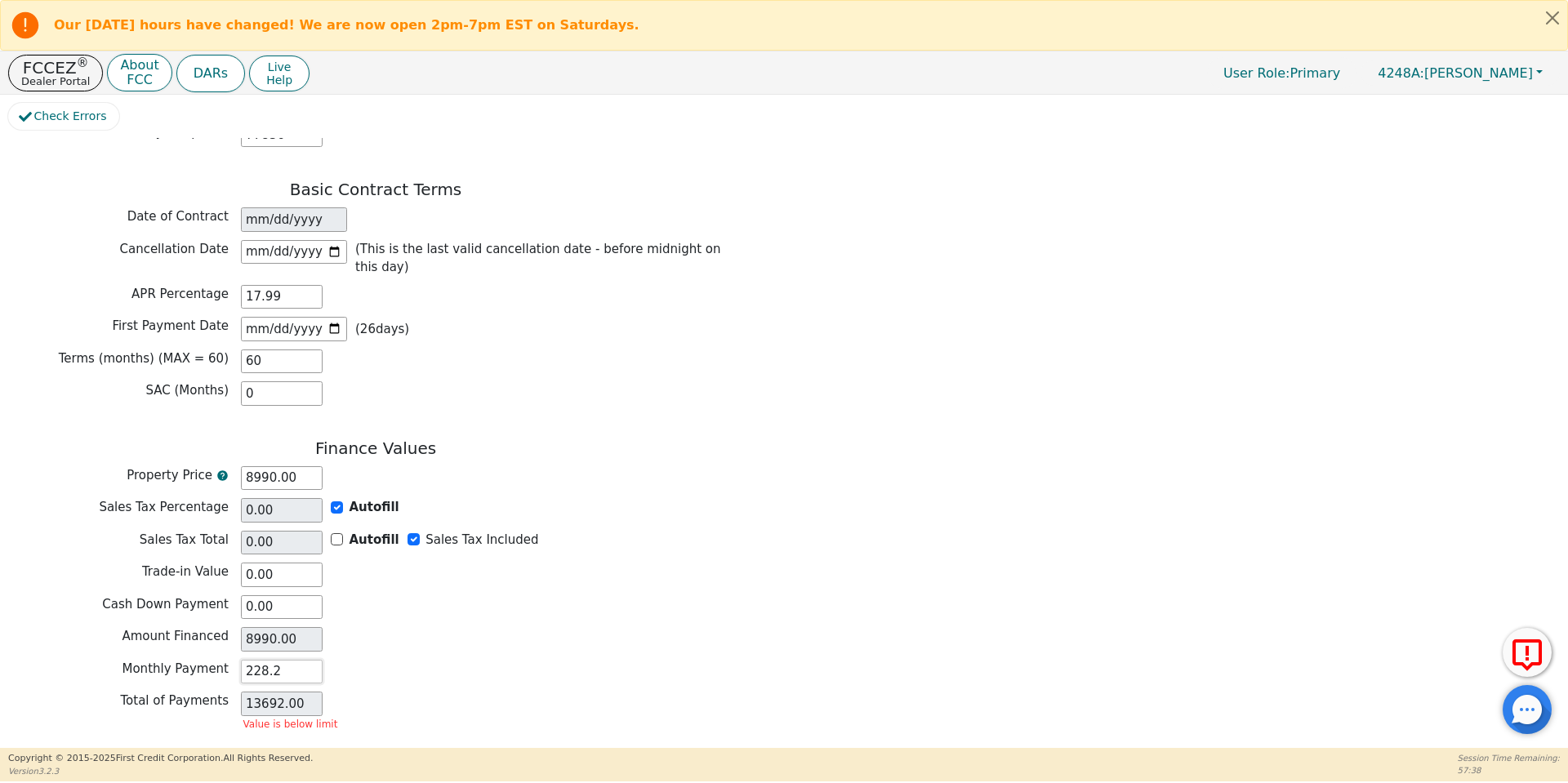
type input "228.24"
type input "13694.40"
type input "228.24"
click at [139, 749] on button "Review & Begin Contract" at bounding box center [102, 768] width 189 height 38
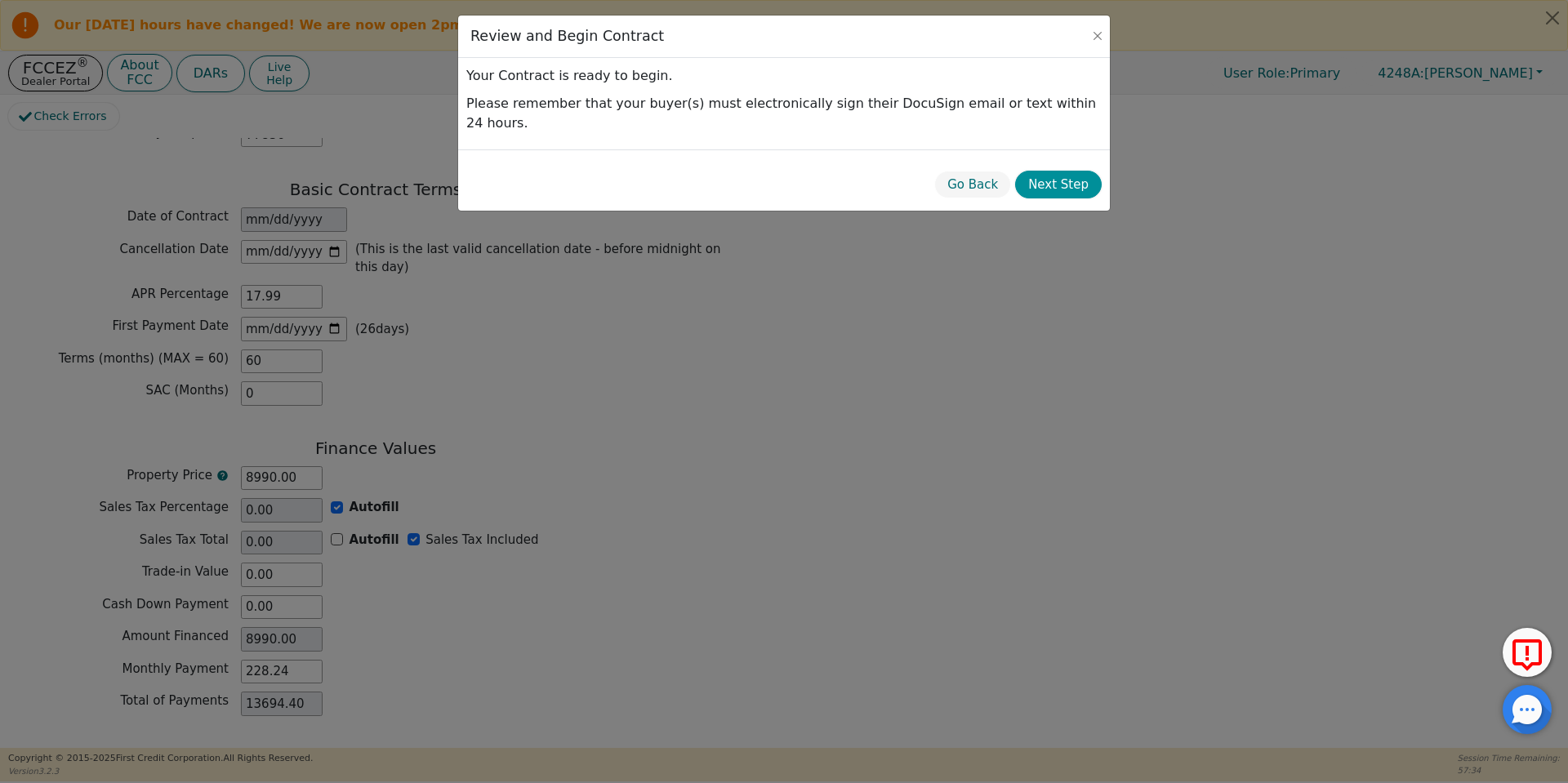
click at [1046, 173] on button "Next Step" at bounding box center [1058, 185] width 87 height 29
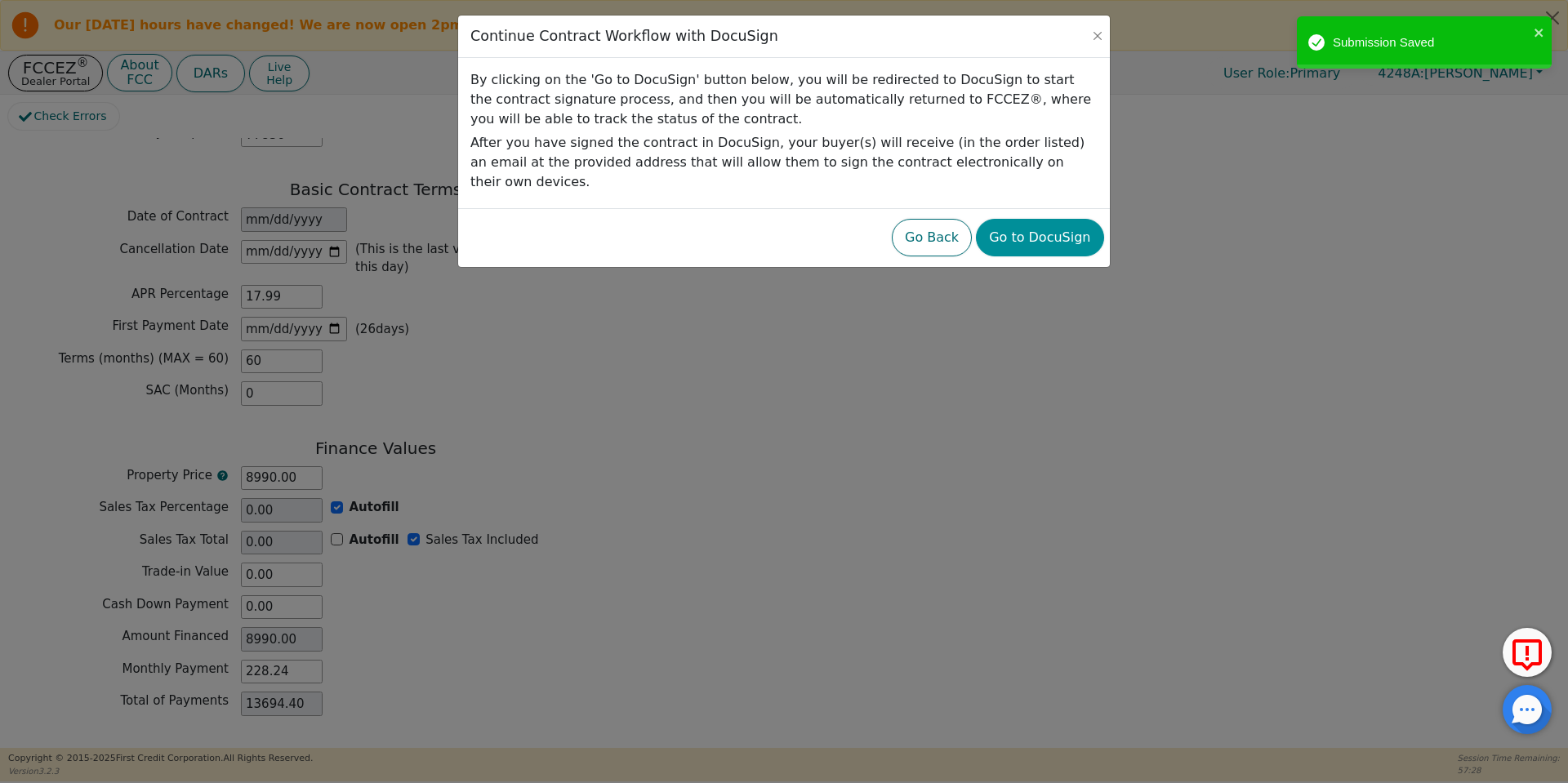
click at [1053, 219] on button "Go to DocuSign" at bounding box center [1040, 238] width 127 height 38
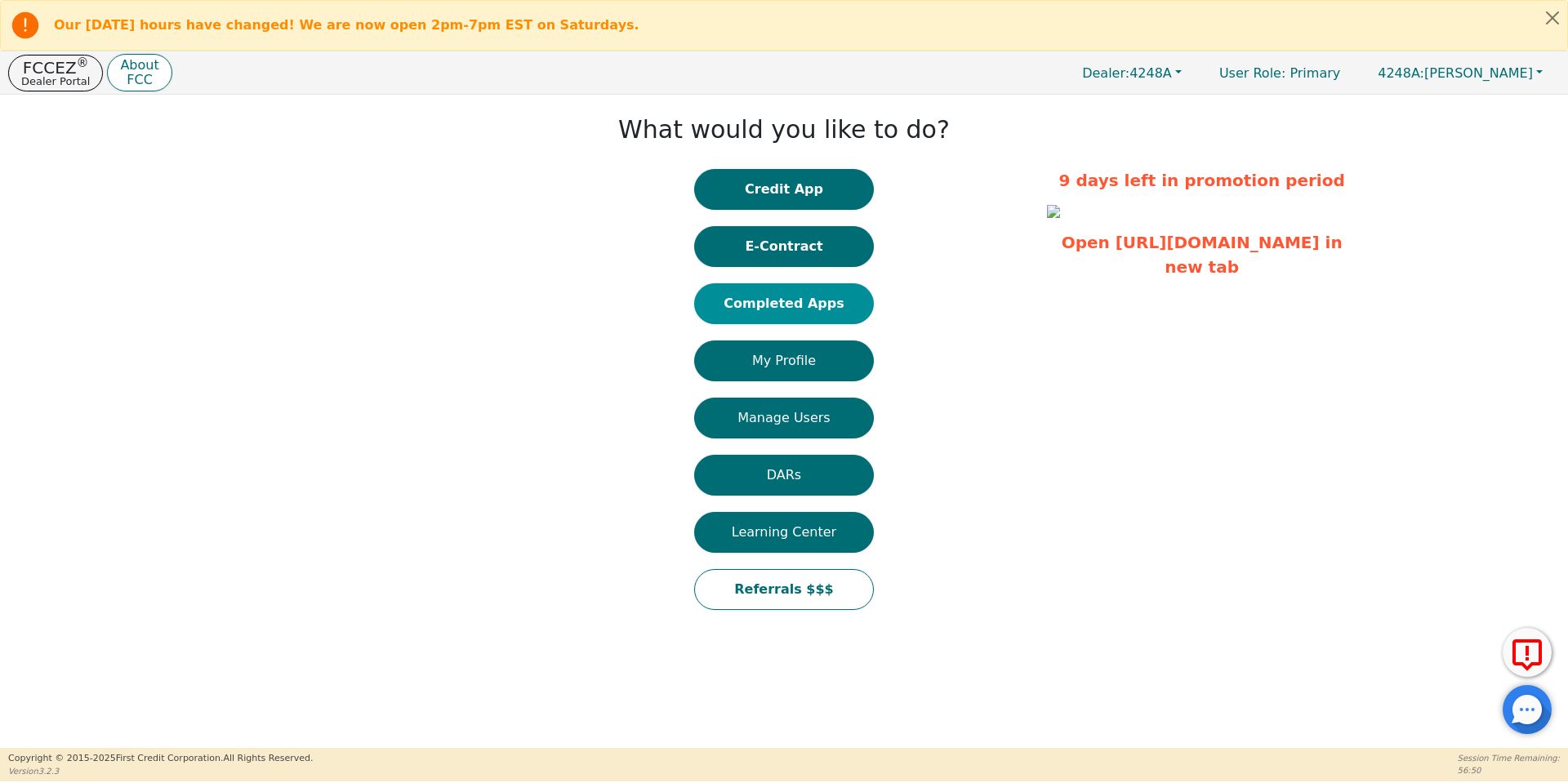
click at [794, 310] on button "Completed Apps" at bounding box center [784, 303] width 180 height 40
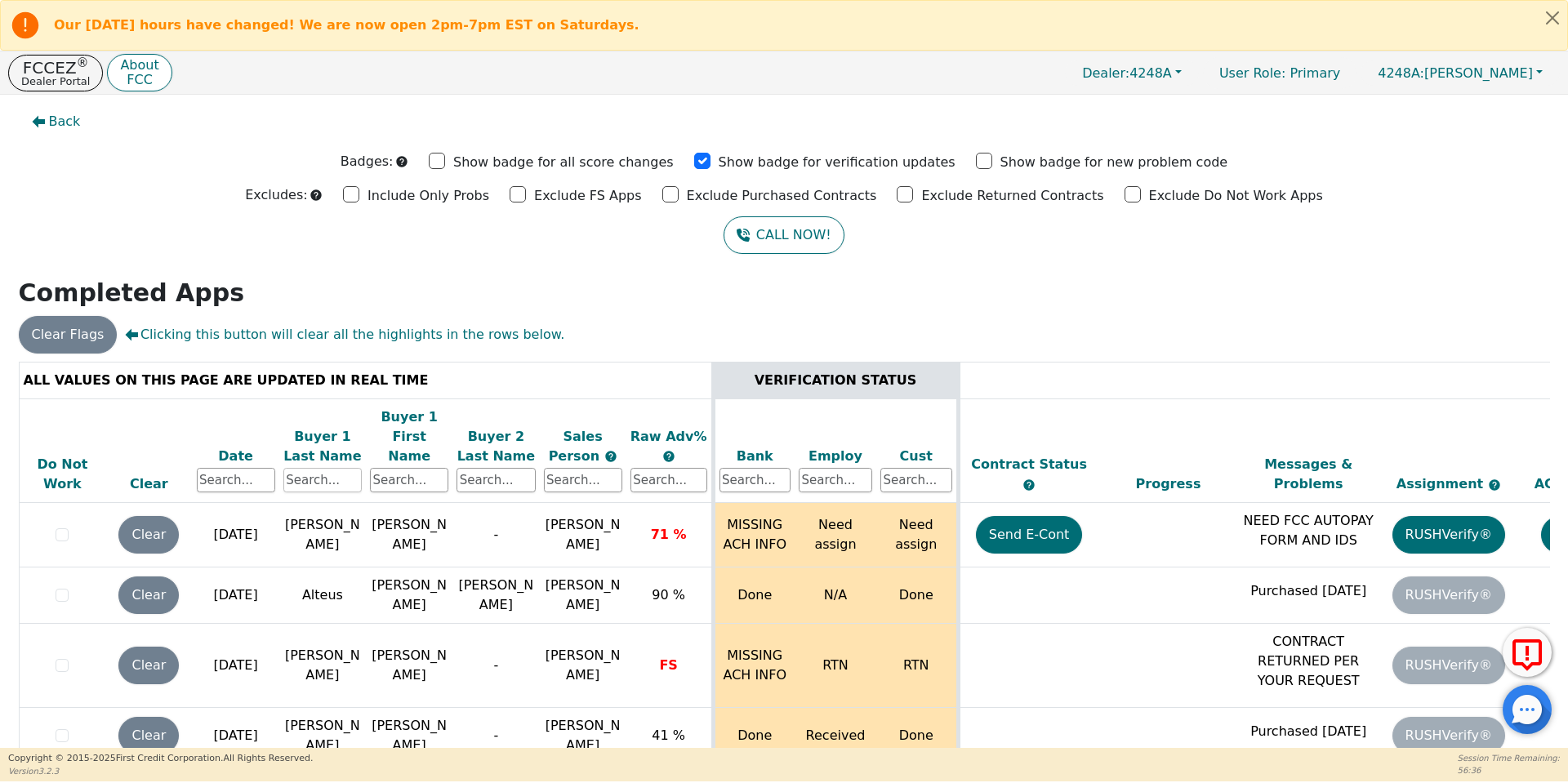
click at [339, 468] on input "text" at bounding box center [322, 480] width 78 height 25
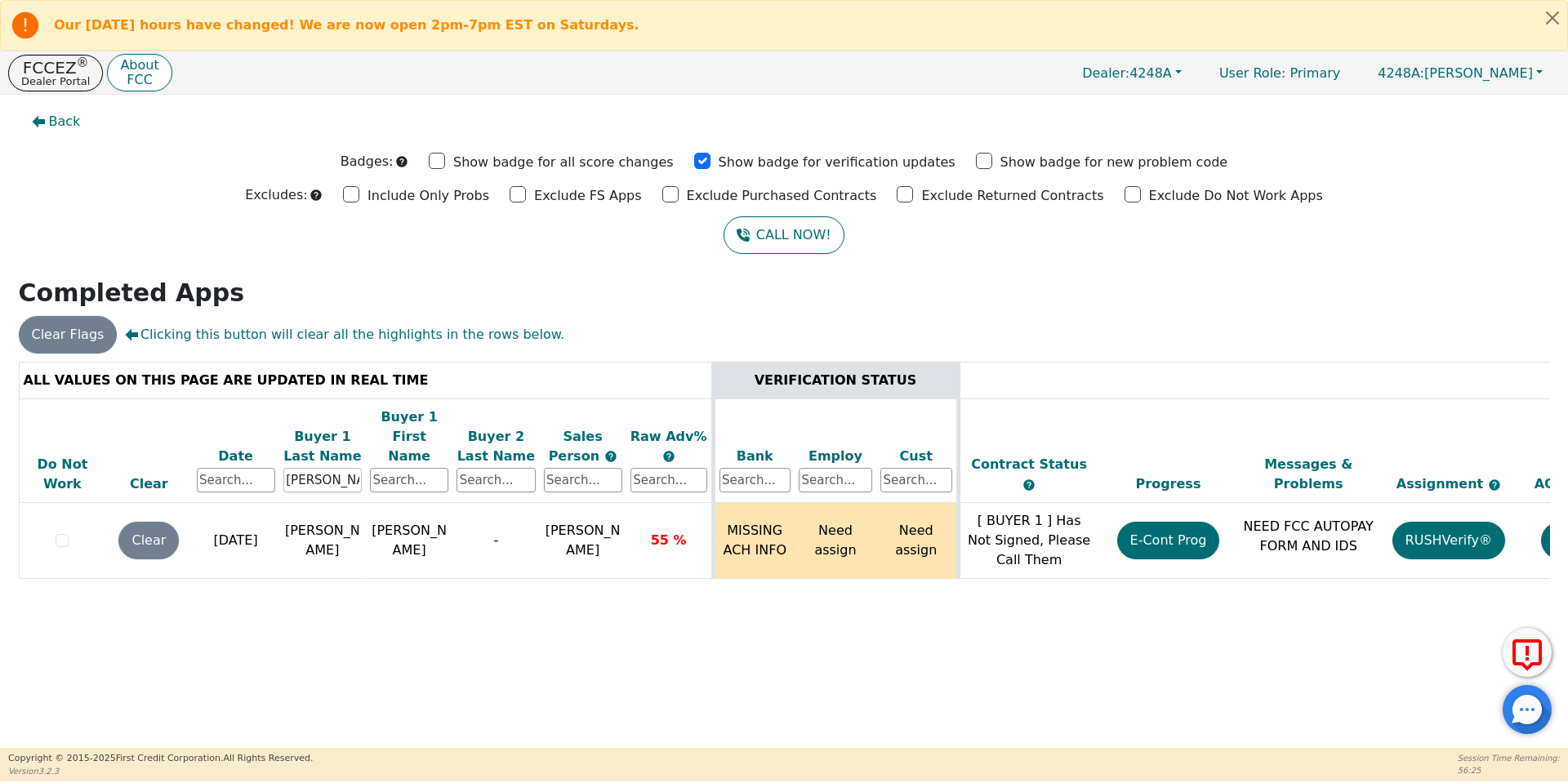
scroll to position [0, 250]
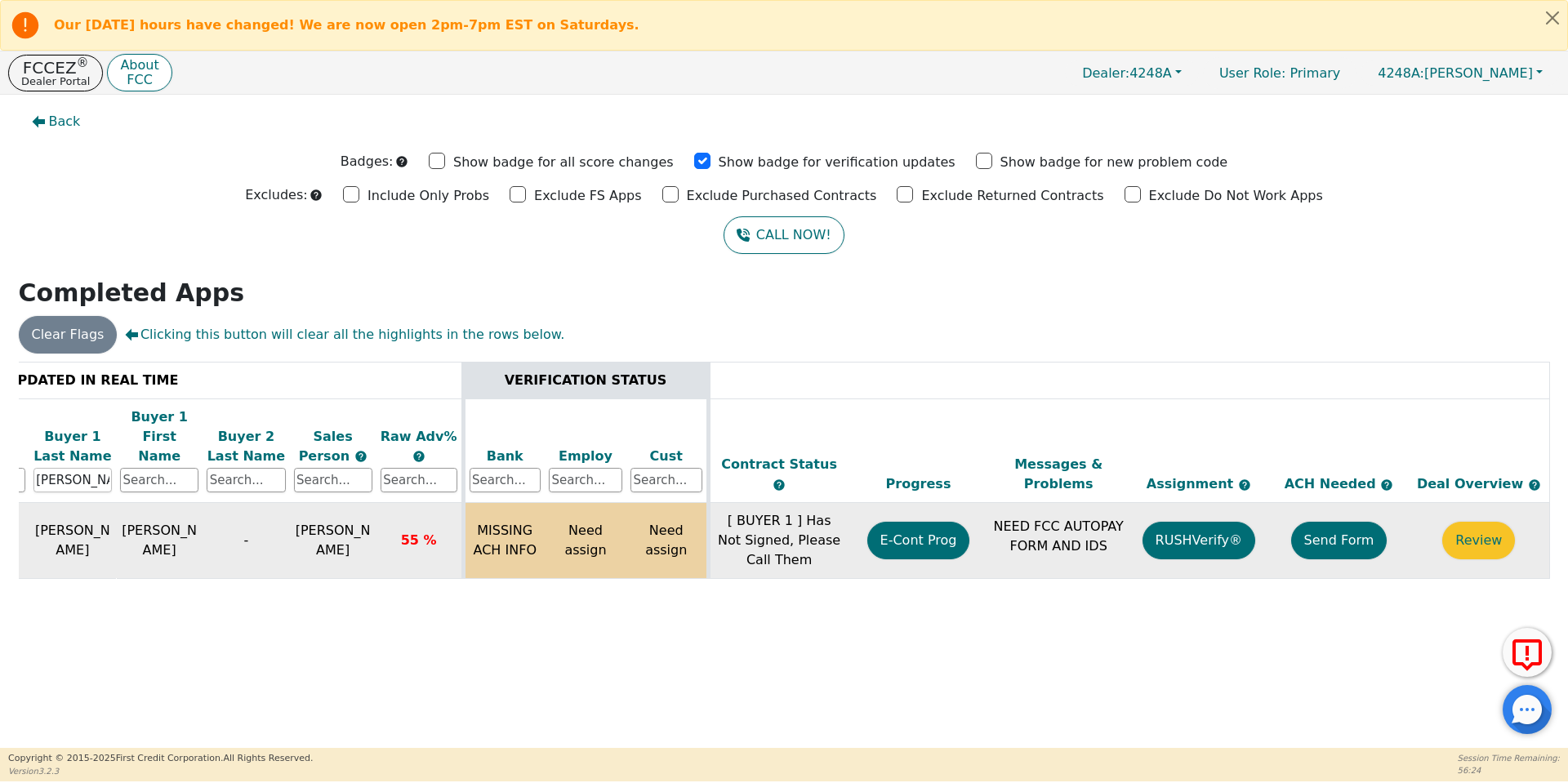
type input "[PERSON_NAME]"
click at [1327, 524] on button "Send Form" at bounding box center [1340, 541] width 97 height 38
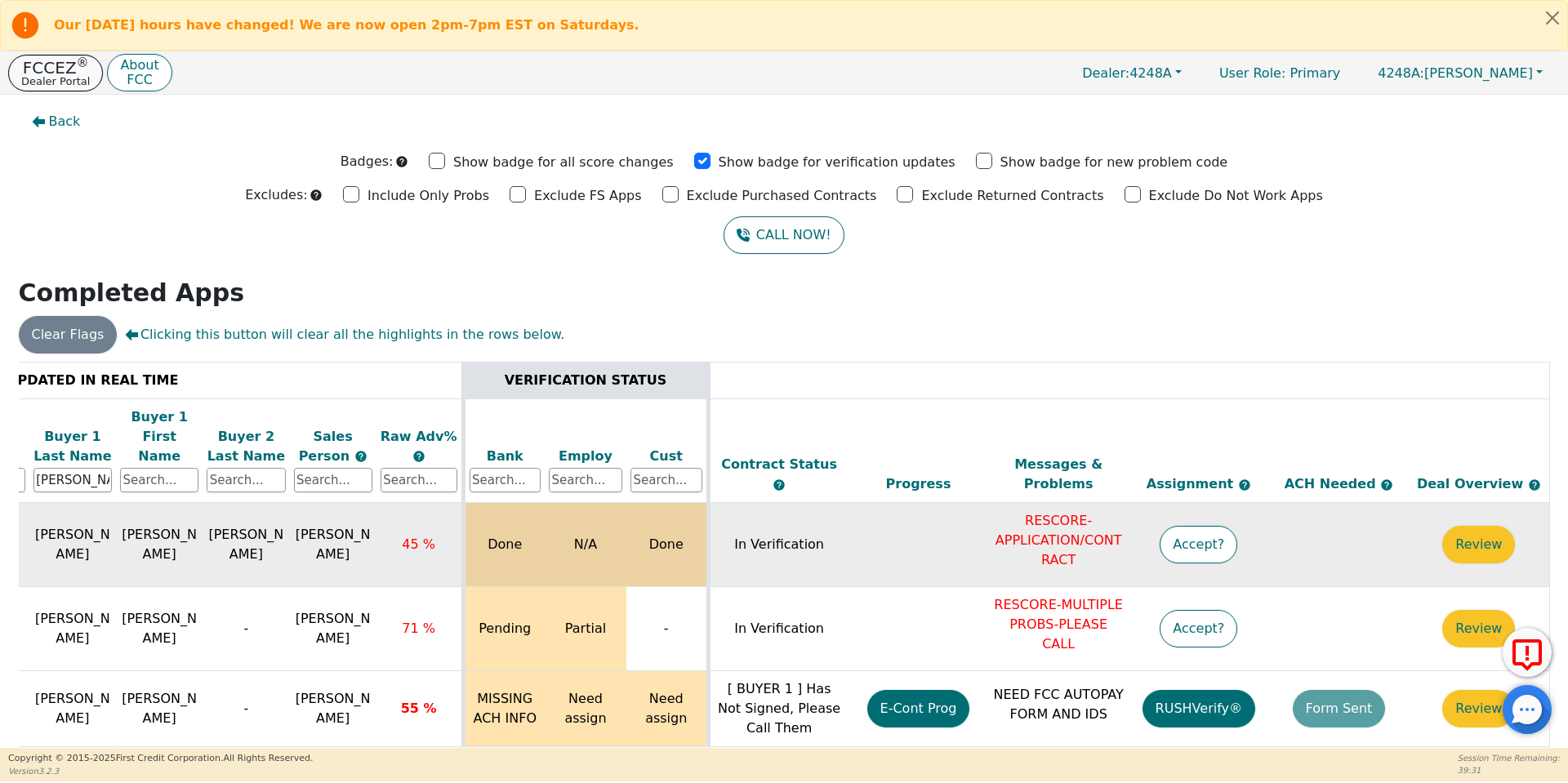
click at [75, 73] on p "FCCEZ ®" at bounding box center [55, 67] width 68 height 17
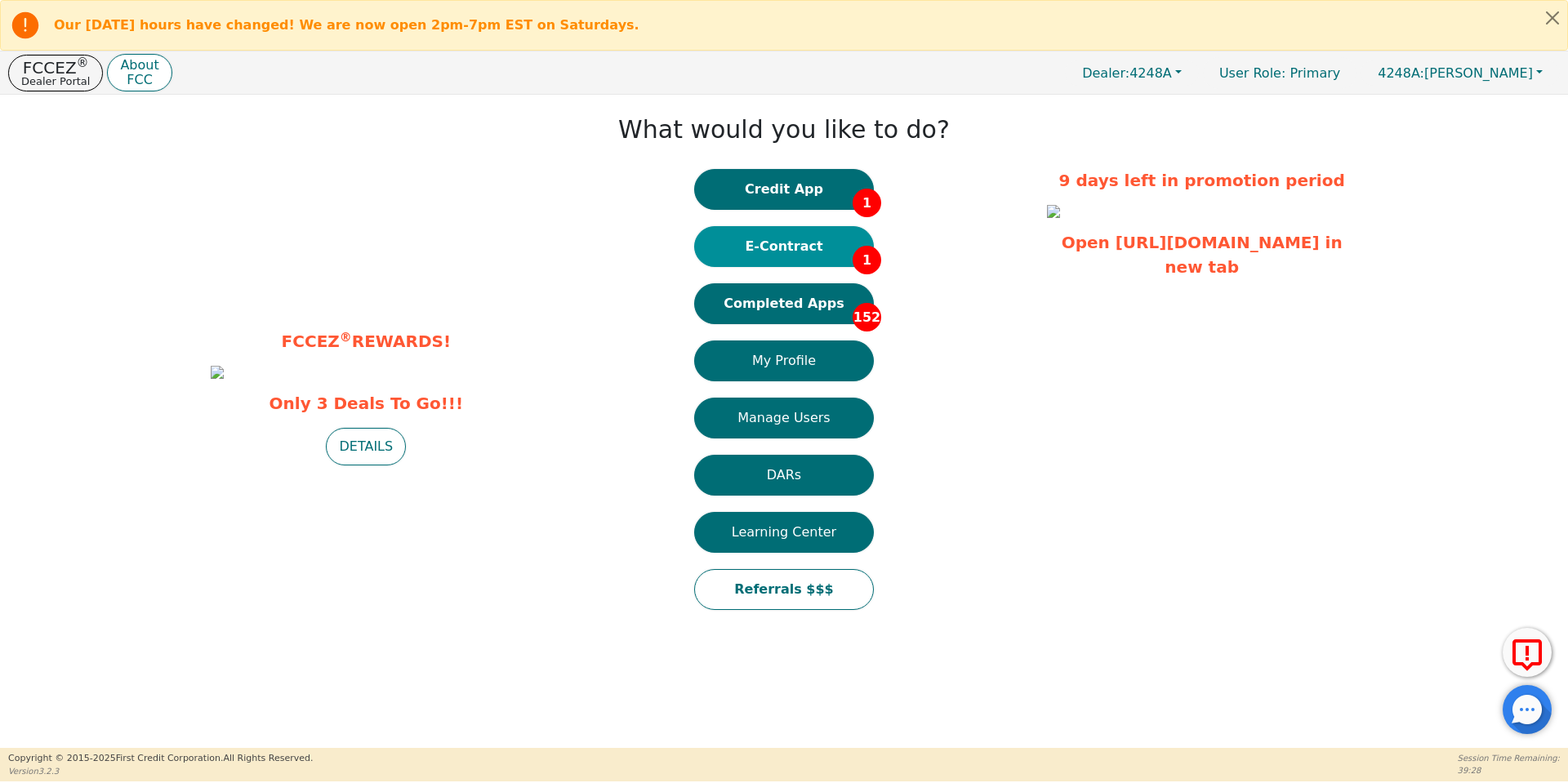
click at [799, 257] on button "E-Contract 1" at bounding box center [784, 246] width 180 height 40
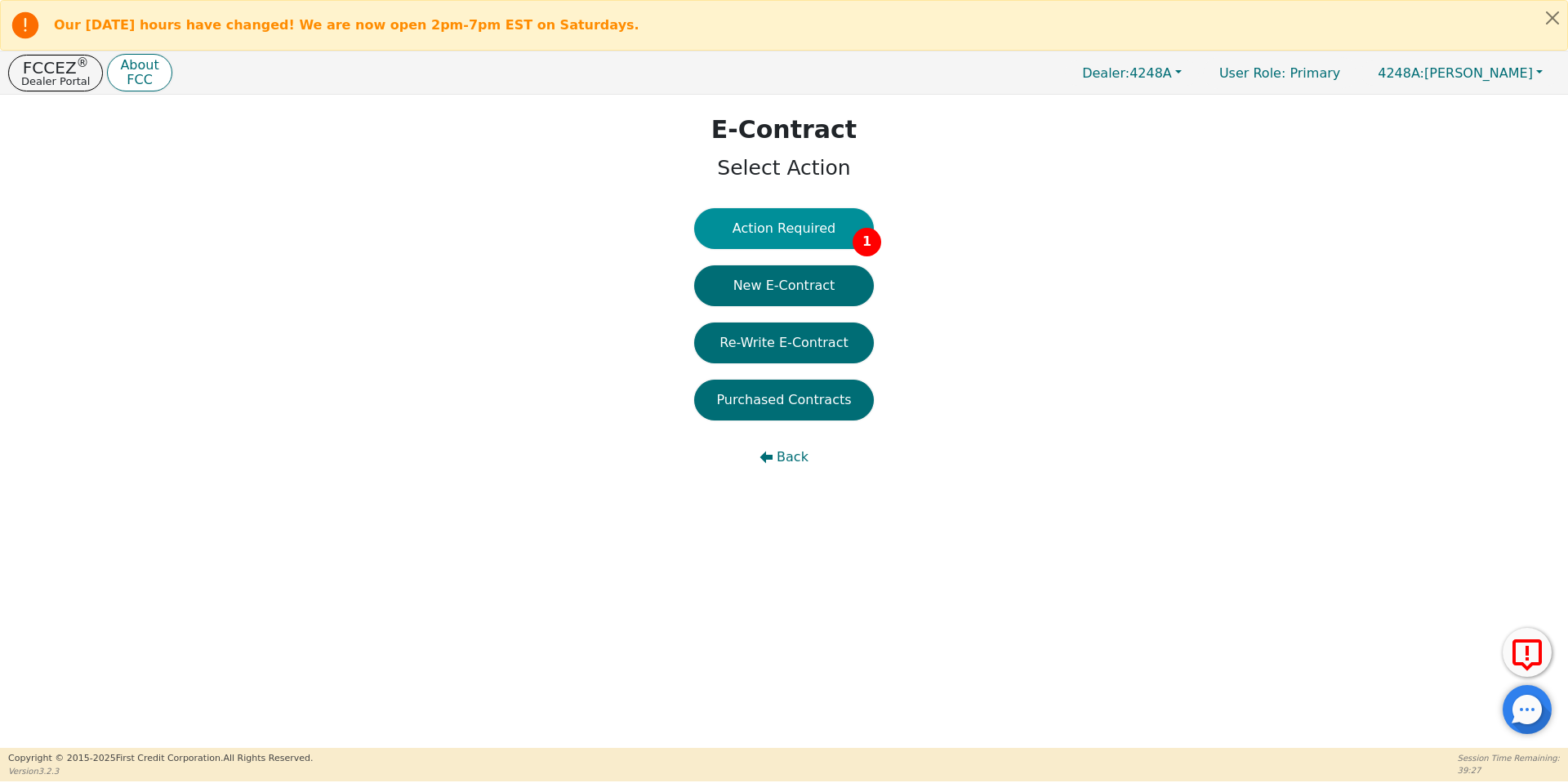
click at [791, 244] on button "Action Required 1" at bounding box center [784, 228] width 180 height 40
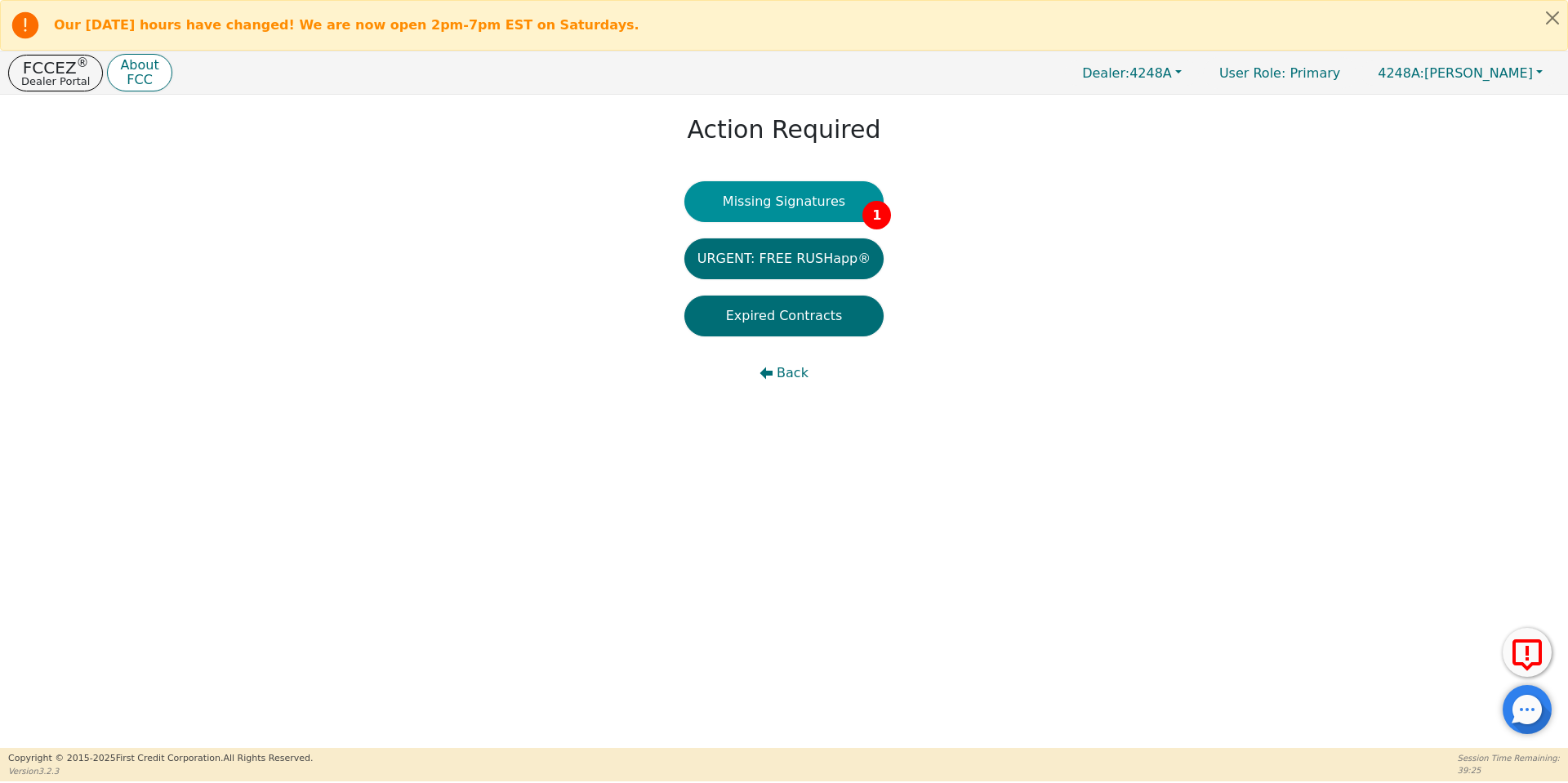
click at [769, 207] on button "Missing Signatures 1" at bounding box center [784, 201] width 200 height 40
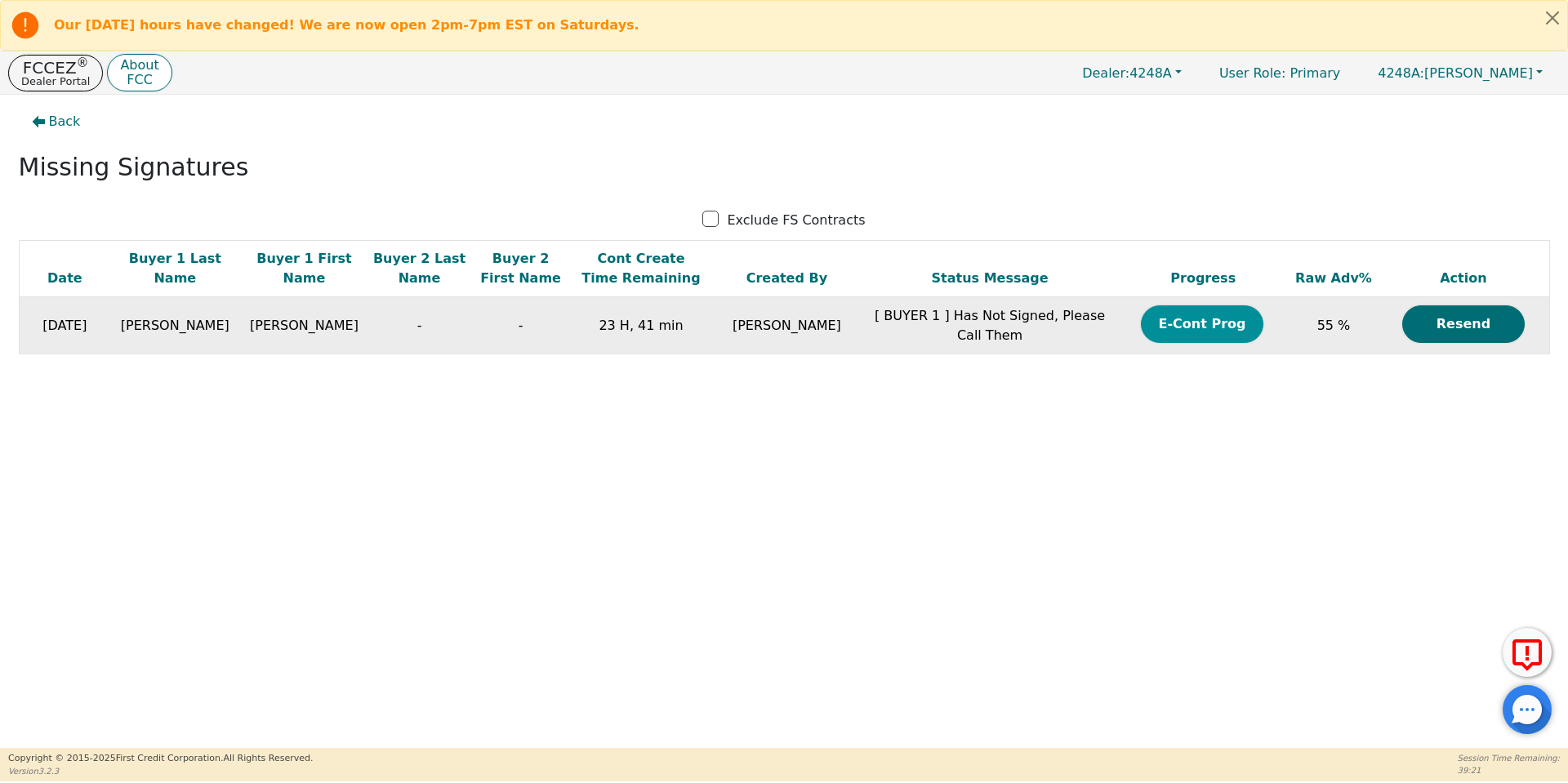
click at [1198, 327] on button "E-Cont Prog" at bounding box center [1203, 324] width 122 height 38
